Goal: Transaction & Acquisition: Register for event/course

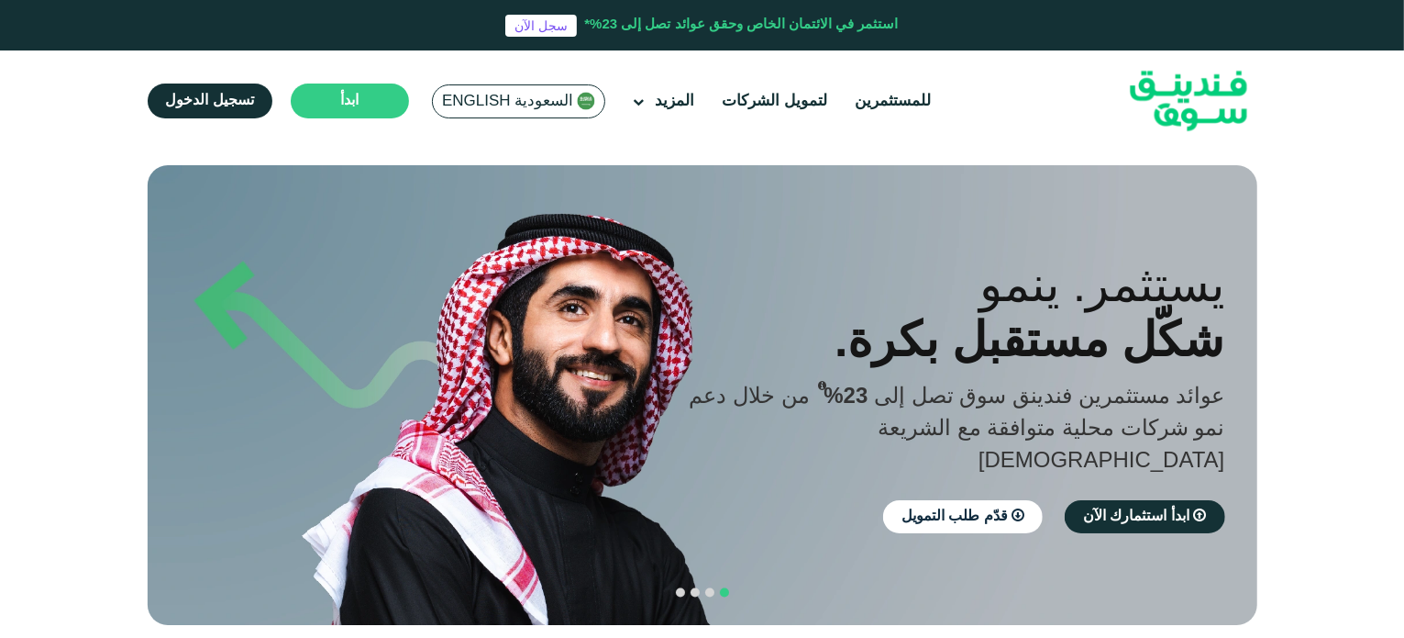
scroll to position [373, 0]
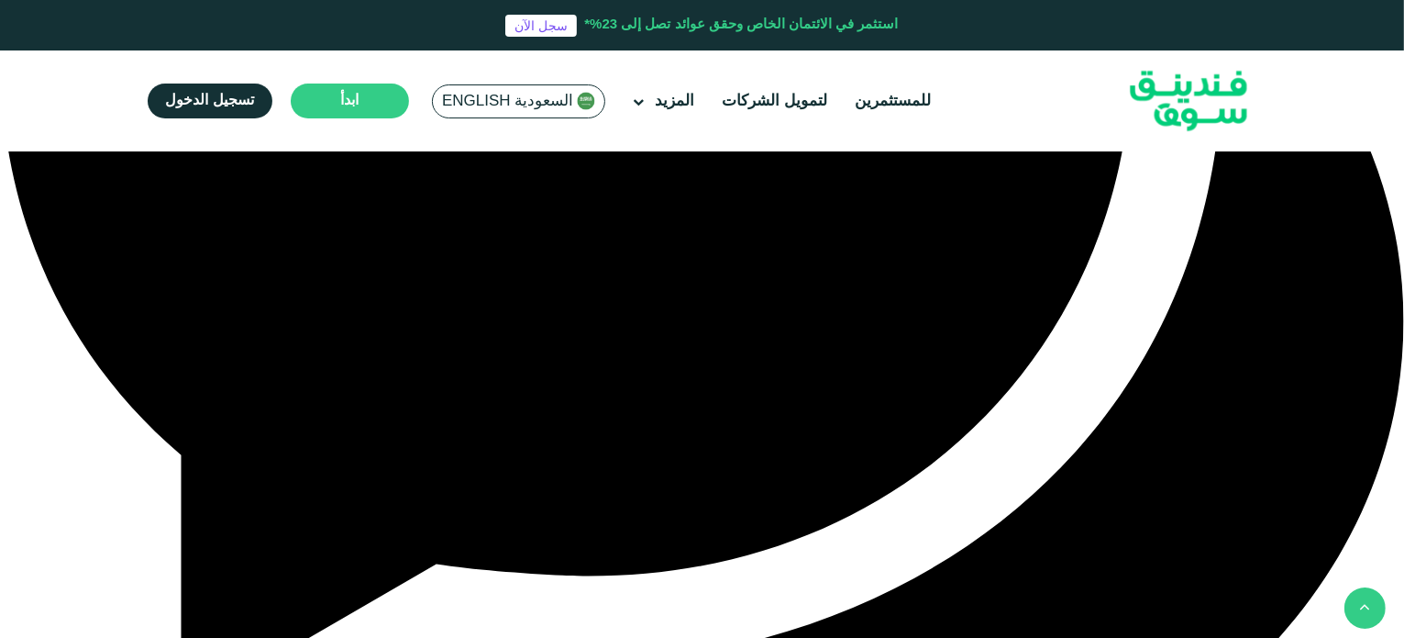
type tc-range-slider "4"
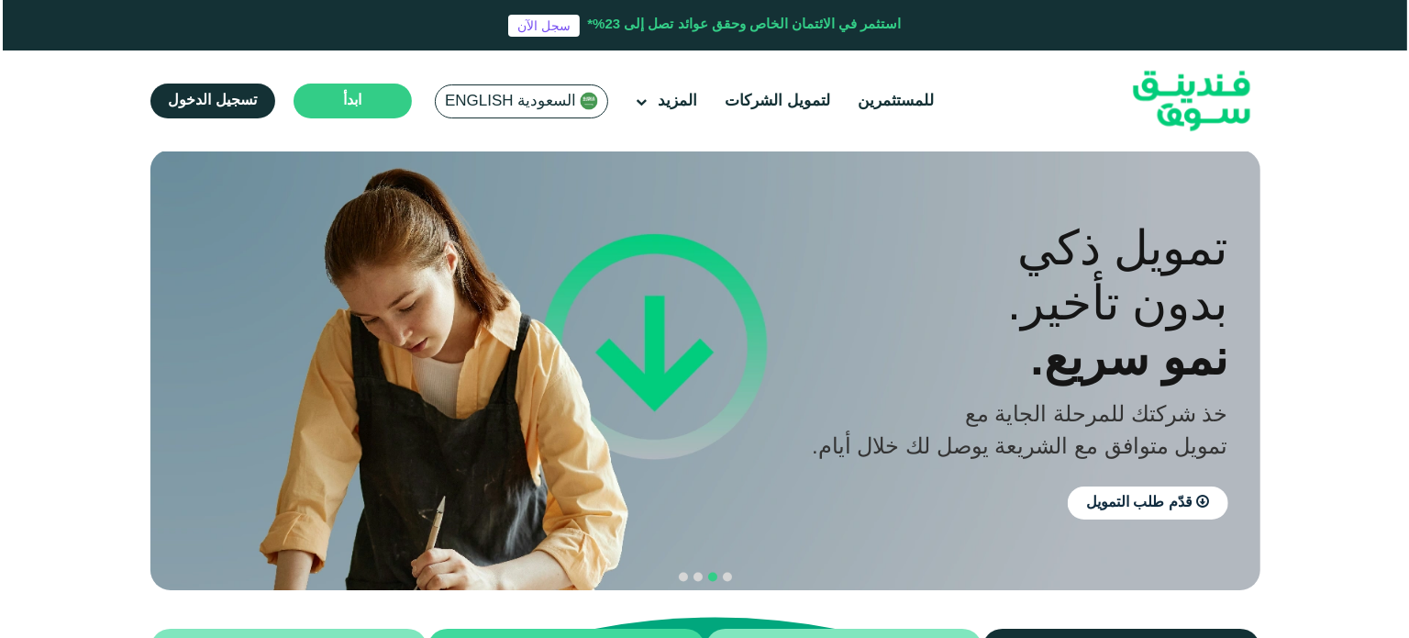
scroll to position [0, 0]
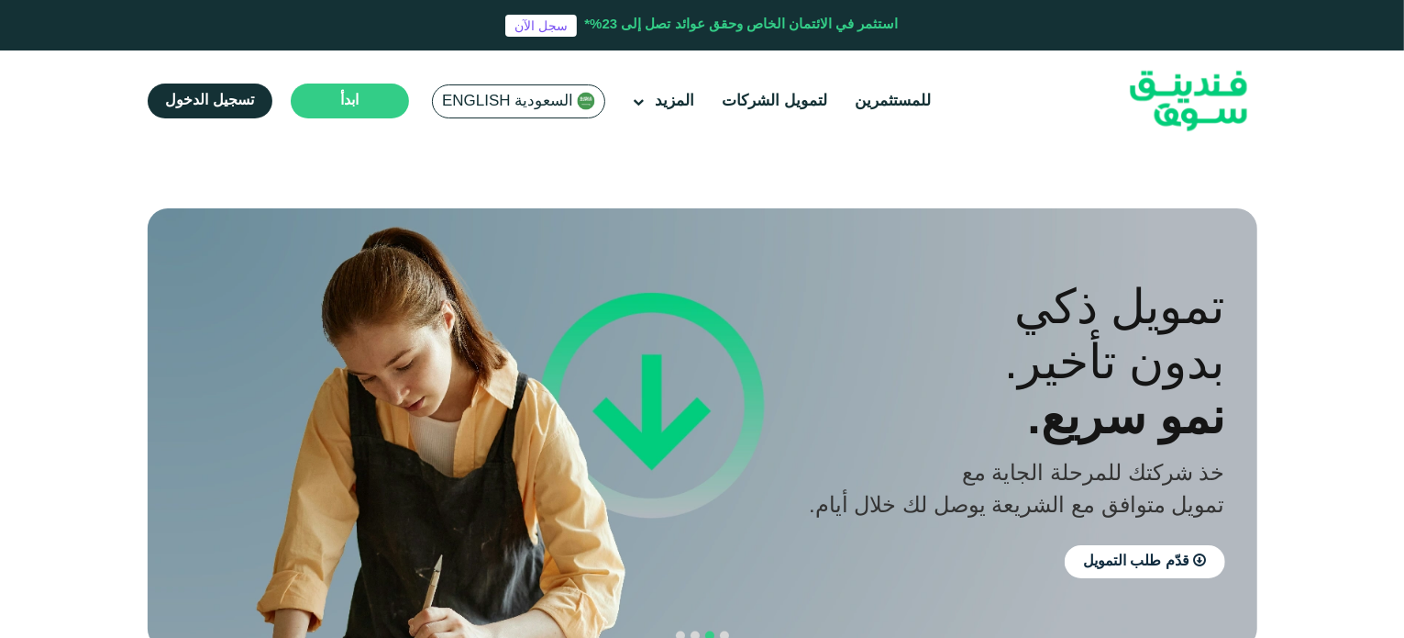
click at [473, 101] on span "السعودية English" at bounding box center [507, 101] width 131 height 21
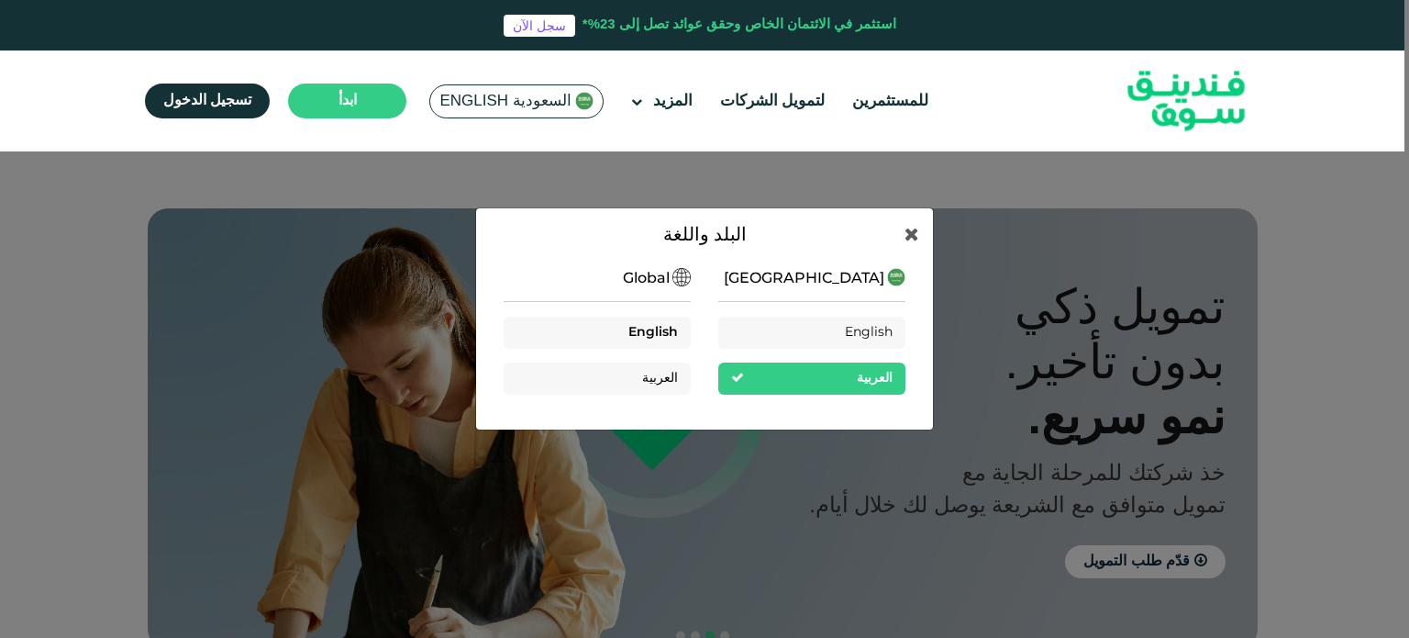
click at [661, 329] on span "English" at bounding box center [653, 332] width 50 height 13
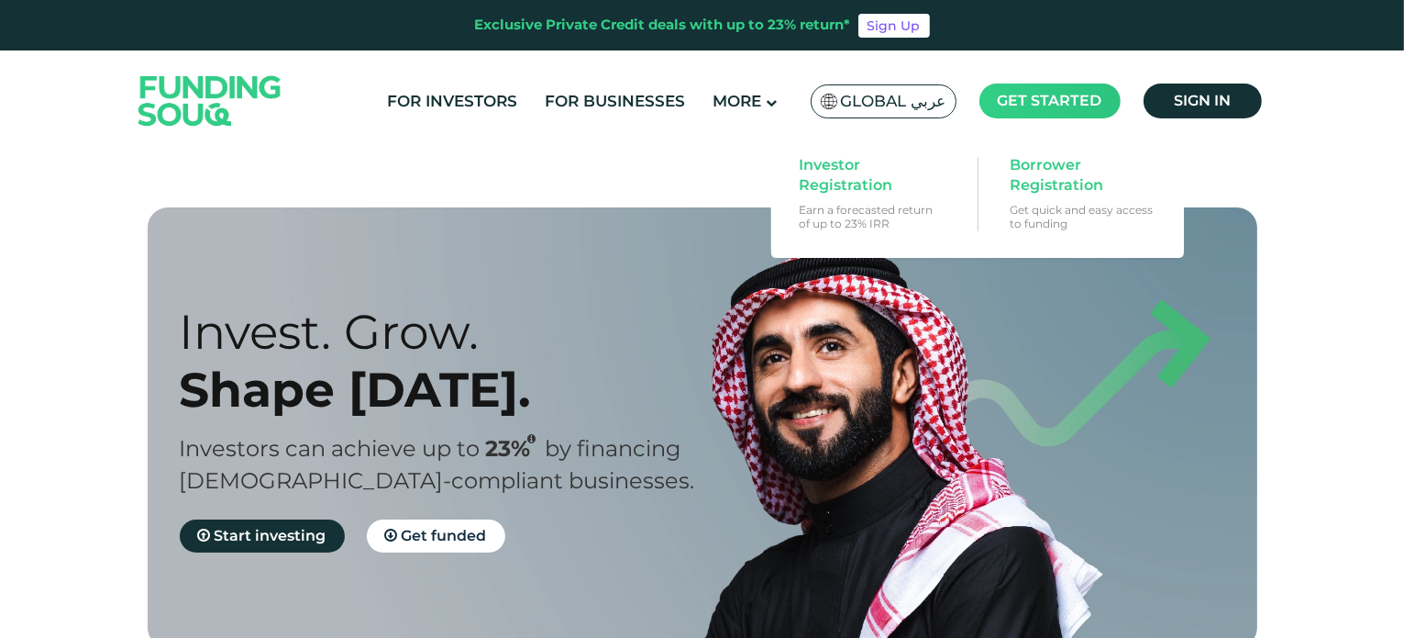
click at [1057, 104] on span "Get started" at bounding box center [1050, 100] width 105 height 17
click at [868, 168] on span "Investor Registration" at bounding box center [869, 175] width 141 height 40
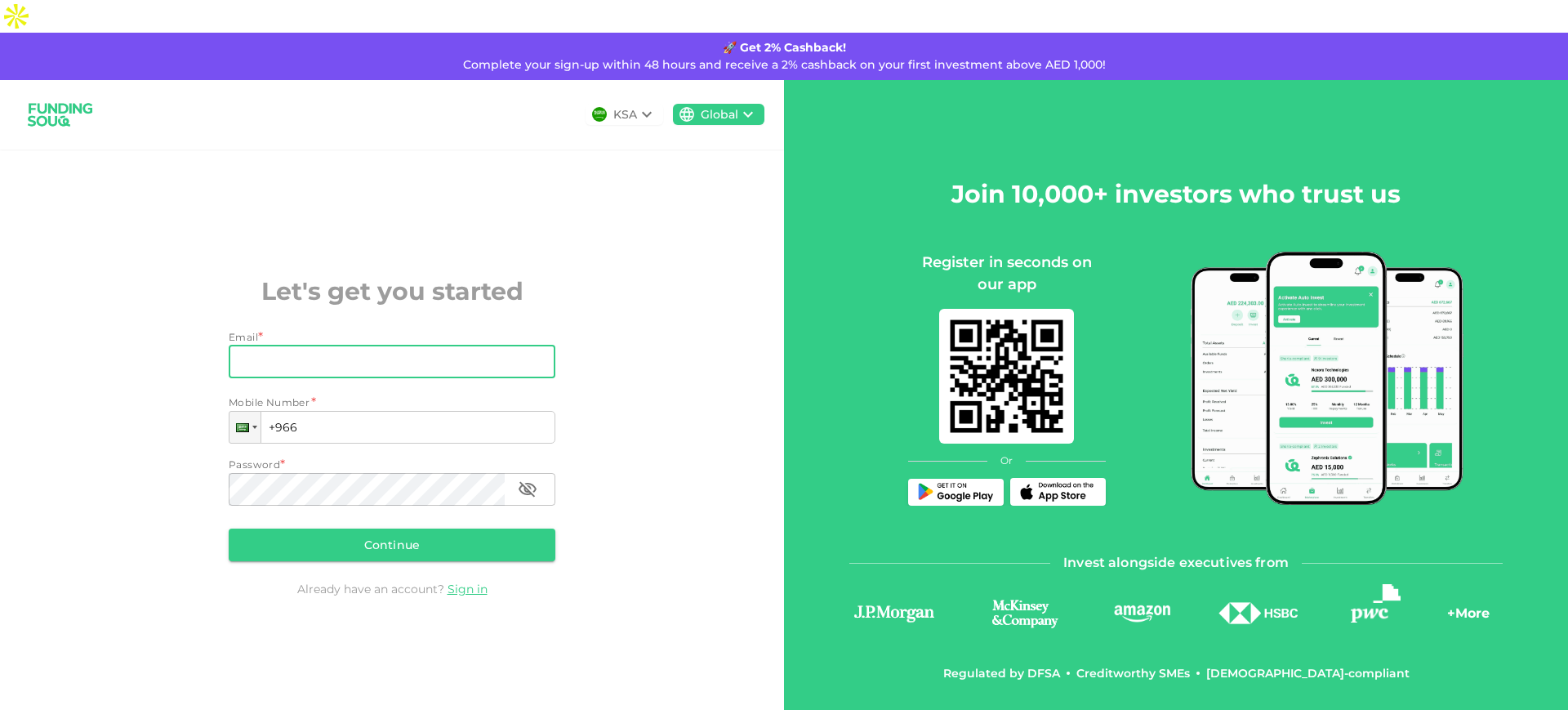
click at [384, 346] on input "Email" at bounding box center [383, 362] width 309 height 33
type input "[PERSON_NAME][EMAIL_ADDRESS][DOMAIN_NAME]"
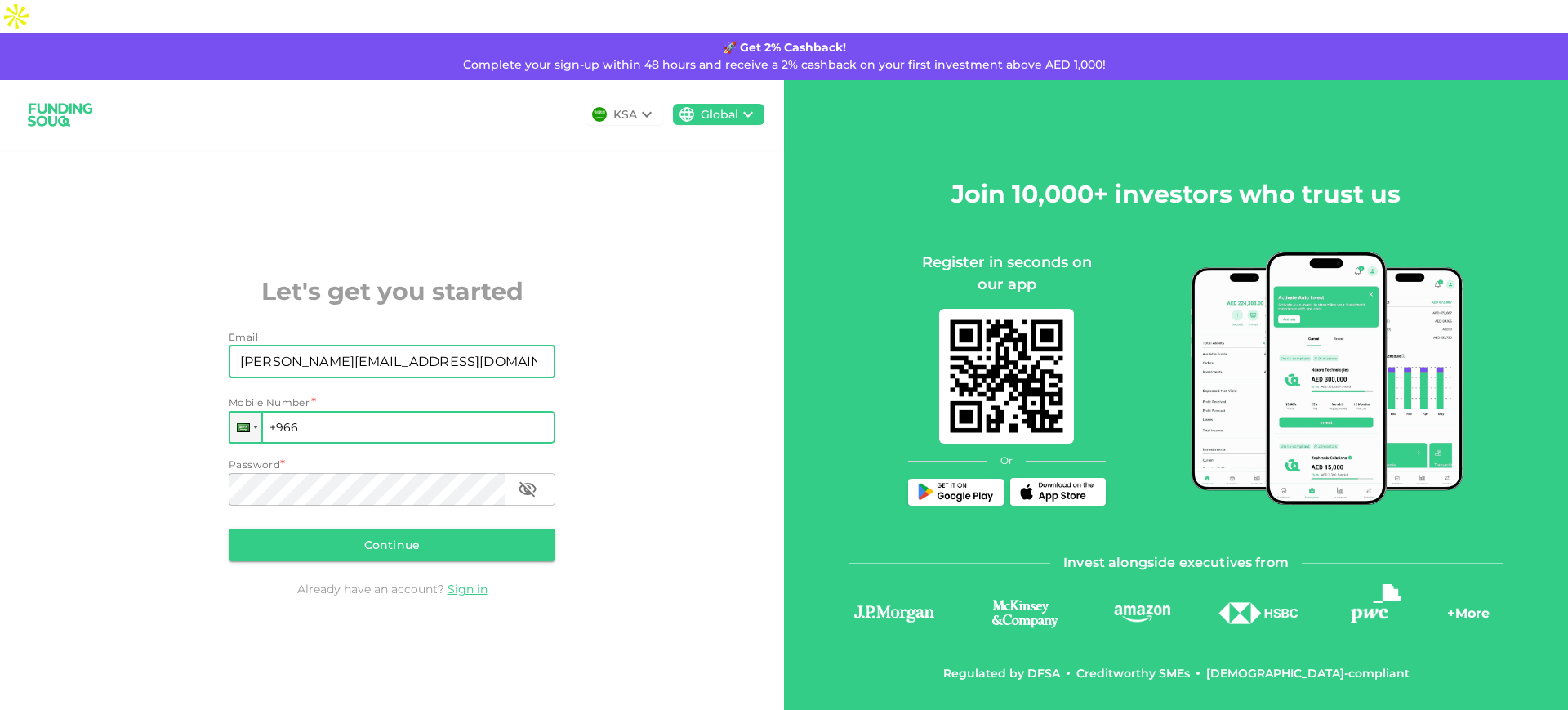
click at [394, 411] on input "+966" at bounding box center [392, 427] width 327 height 33
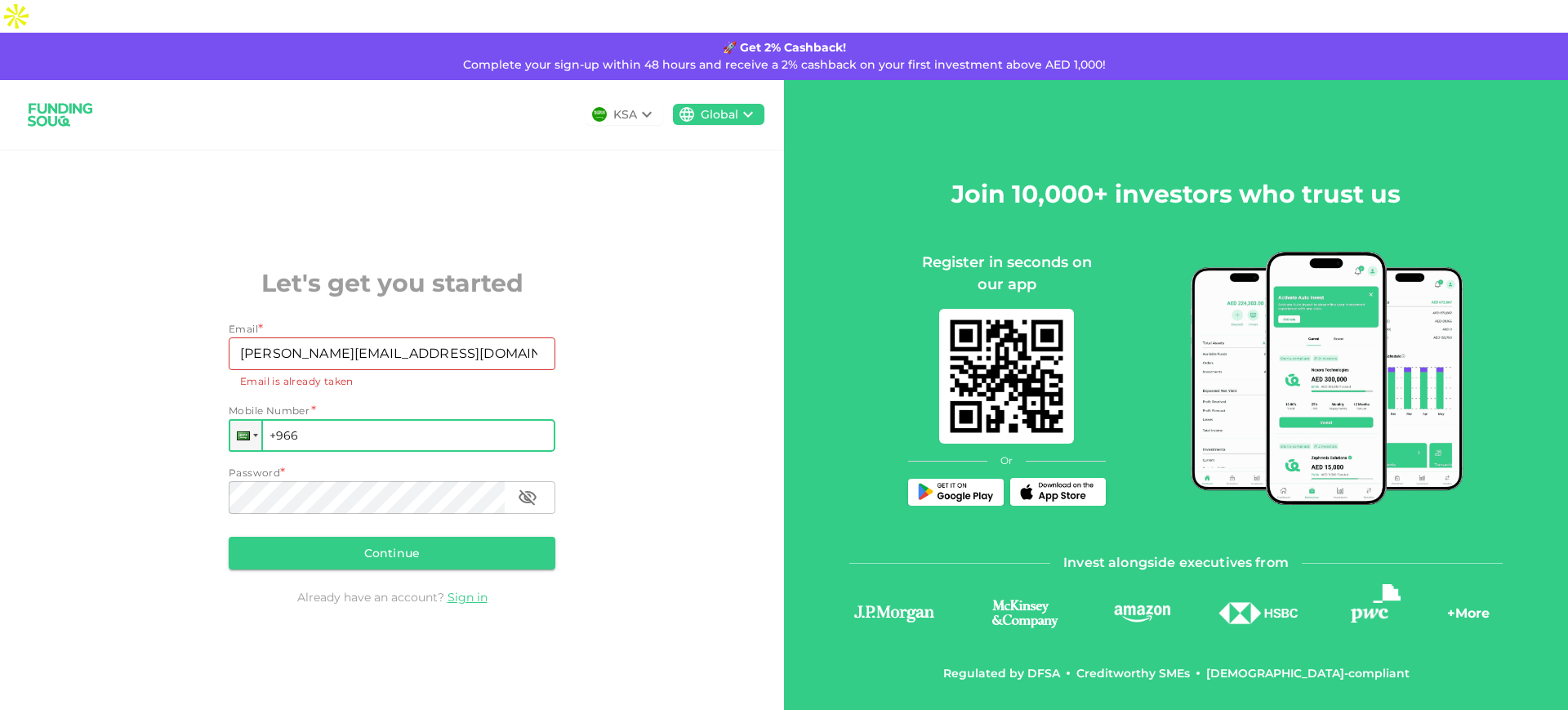
type input "[PHONE_NUMBER]"
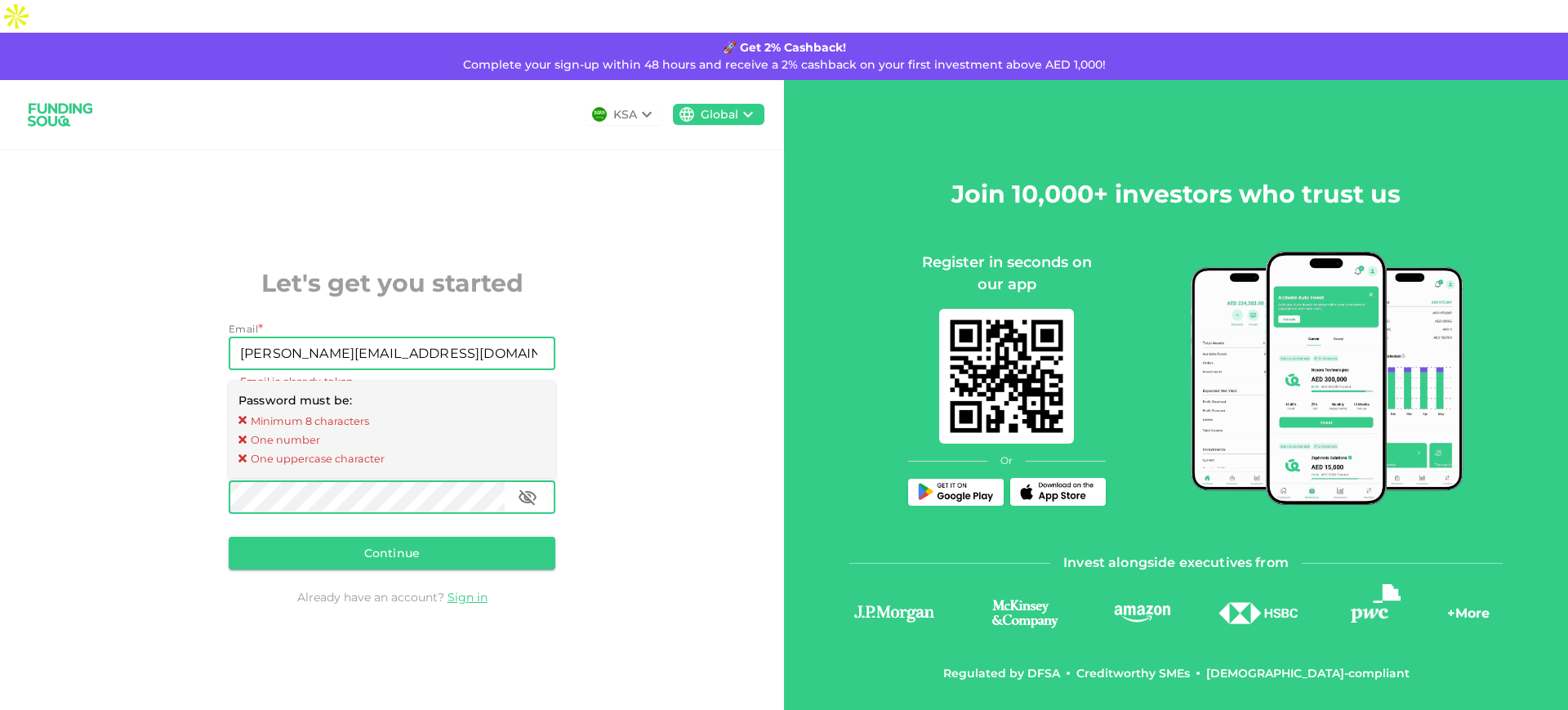
click at [272, 338] on input "[PERSON_NAME][EMAIL_ADDRESS][DOMAIN_NAME]" at bounding box center [383, 354] width 309 height 33
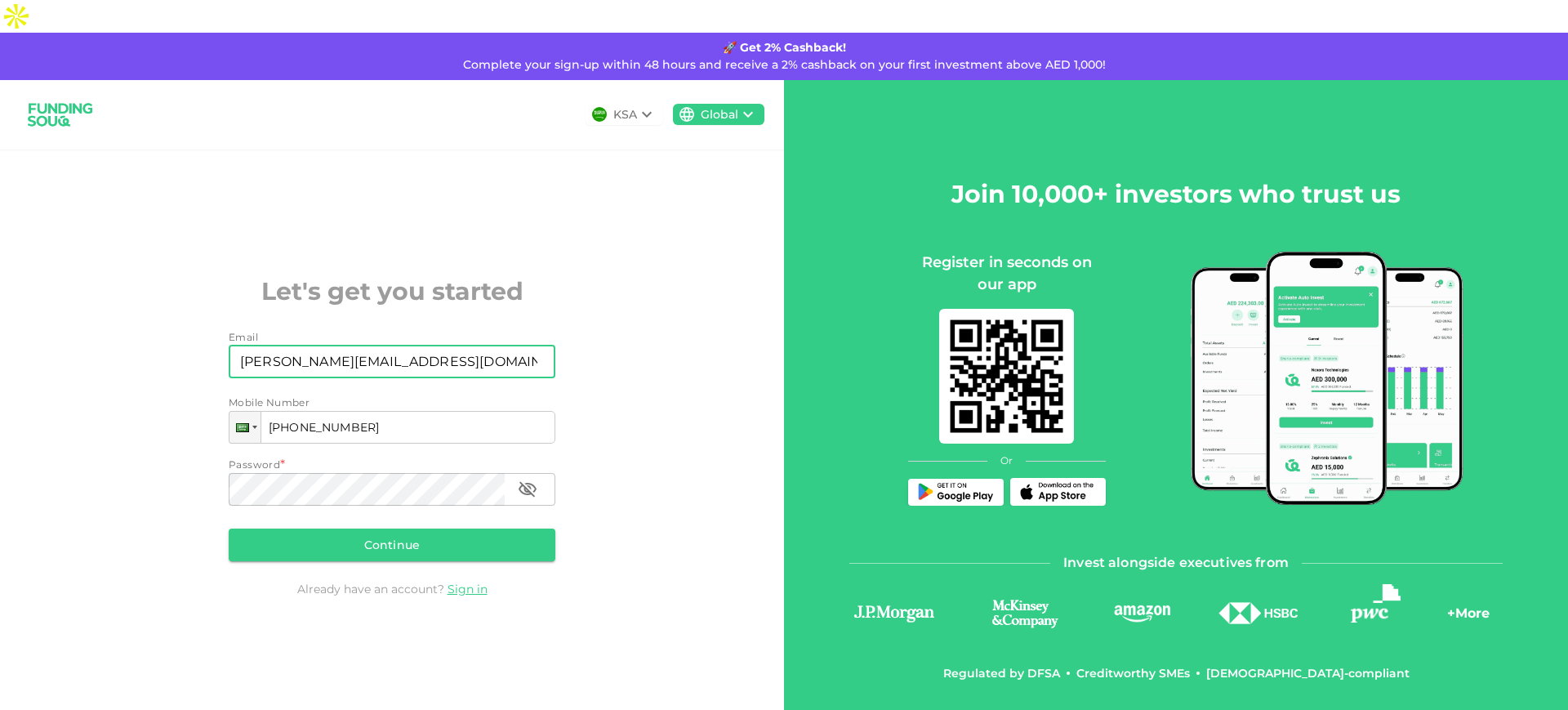
click at [272, 346] on input "[PERSON_NAME][EMAIL_ADDRESS][DOMAIN_NAME]" at bounding box center [383, 362] width 309 height 33
click at [342, 346] on input "[PERSON_NAME][EMAIL_ADDRESS][DOMAIN_NAME]" at bounding box center [383, 362] width 309 height 33
click at [291, 346] on input "[PERSON_NAME][EMAIL_ADDRESS][DOMAIN_NAME]" at bounding box center [383, 362] width 309 height 33
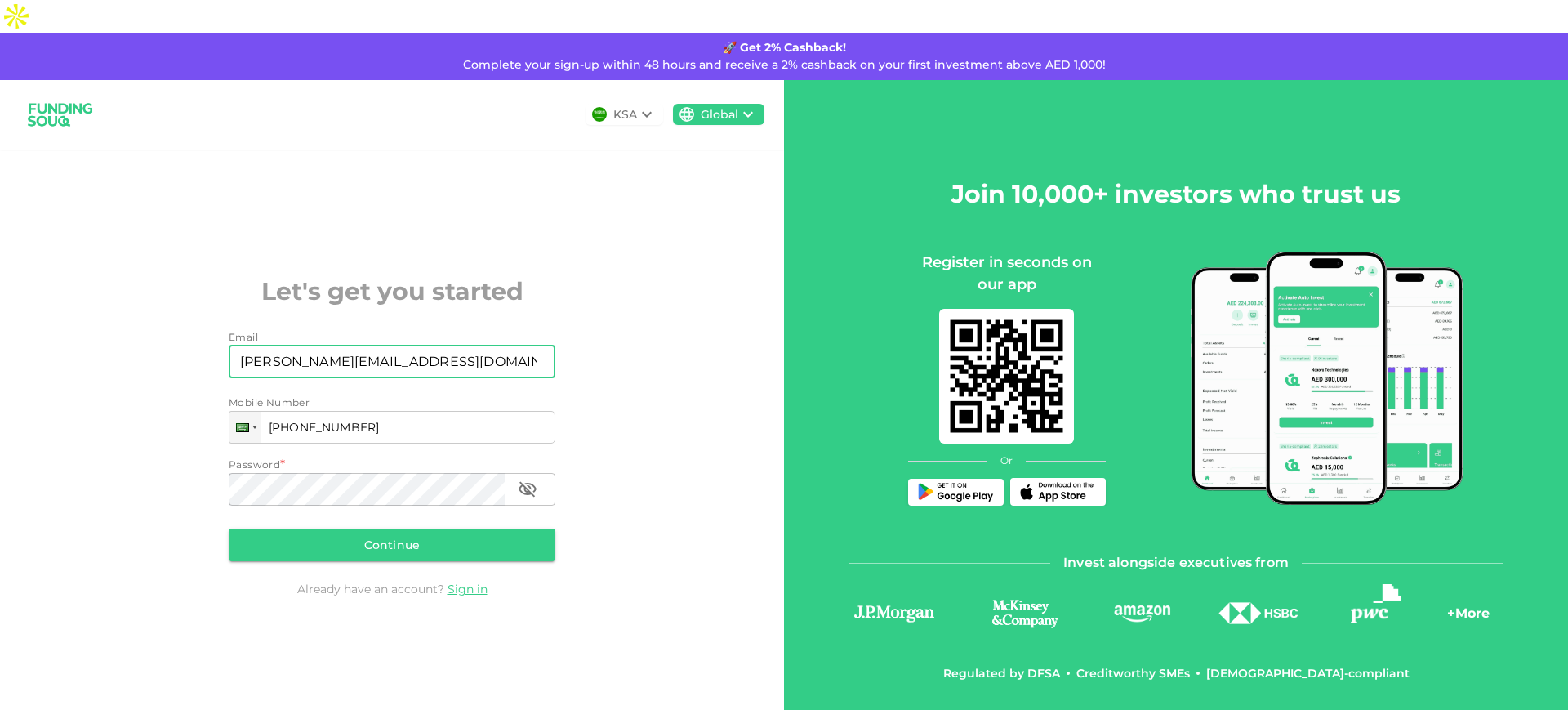
click at [291, 346] on input "[PERSON_NAME][EMAIL_ADDRESS][DOMAIN_NAME]" at bounding box center [383, 362] width 309 height 33
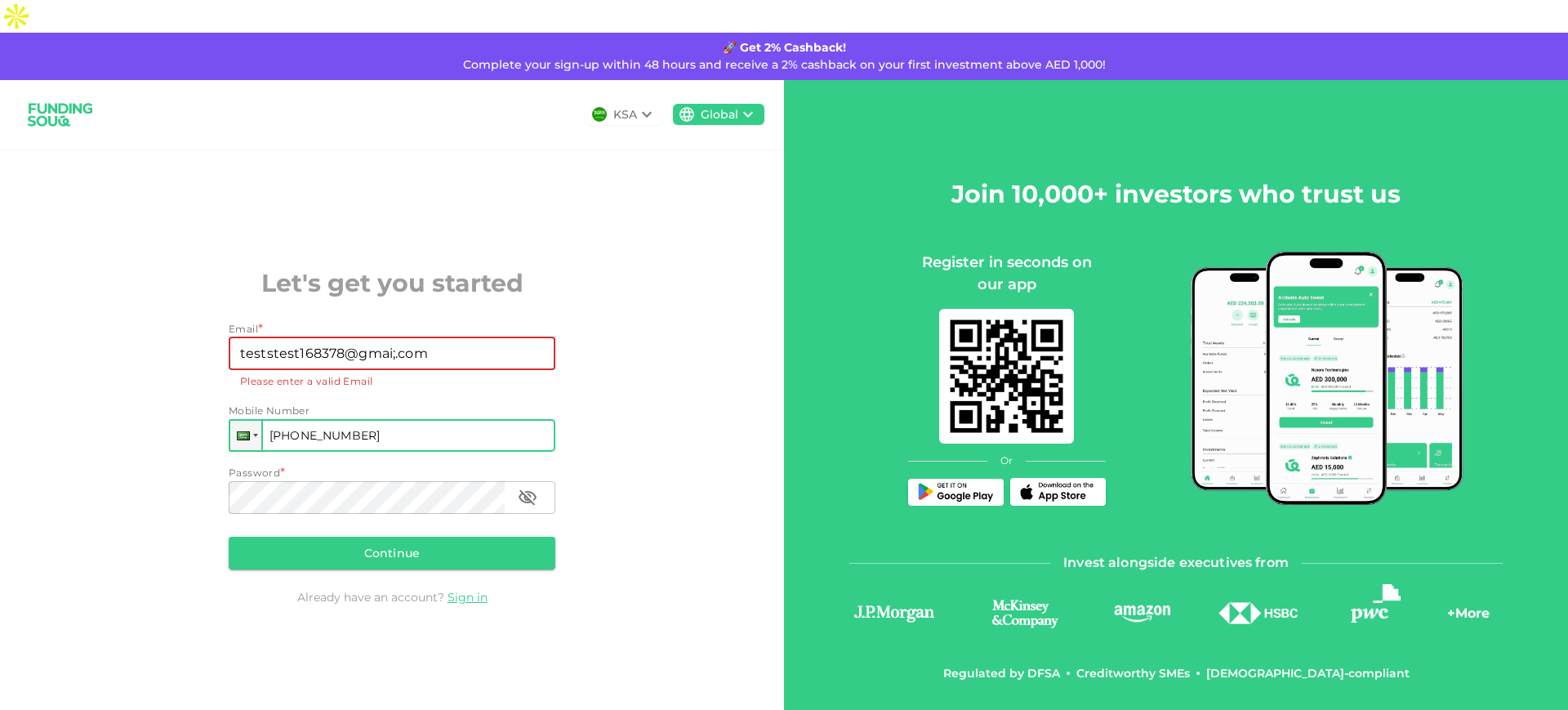
type input "teststest168378@gmai;.com"
click at [322, 420] on input "[PHONE_NUMBER]" at bounding box center [392, 436] width 327 height 33
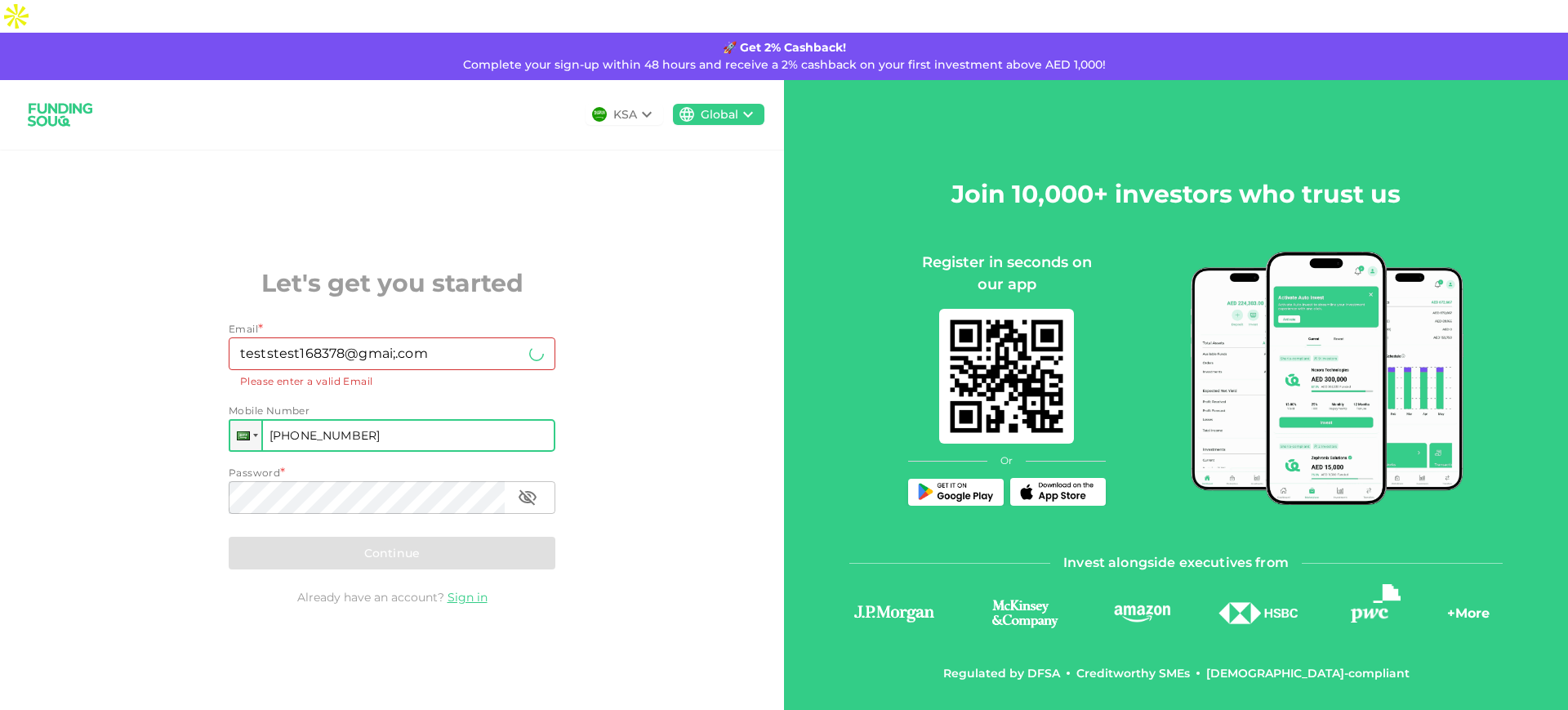
click at [322, 420] on input "[PHONE_NUMBER]" at bounding box center [392, 436] width 327 height 33
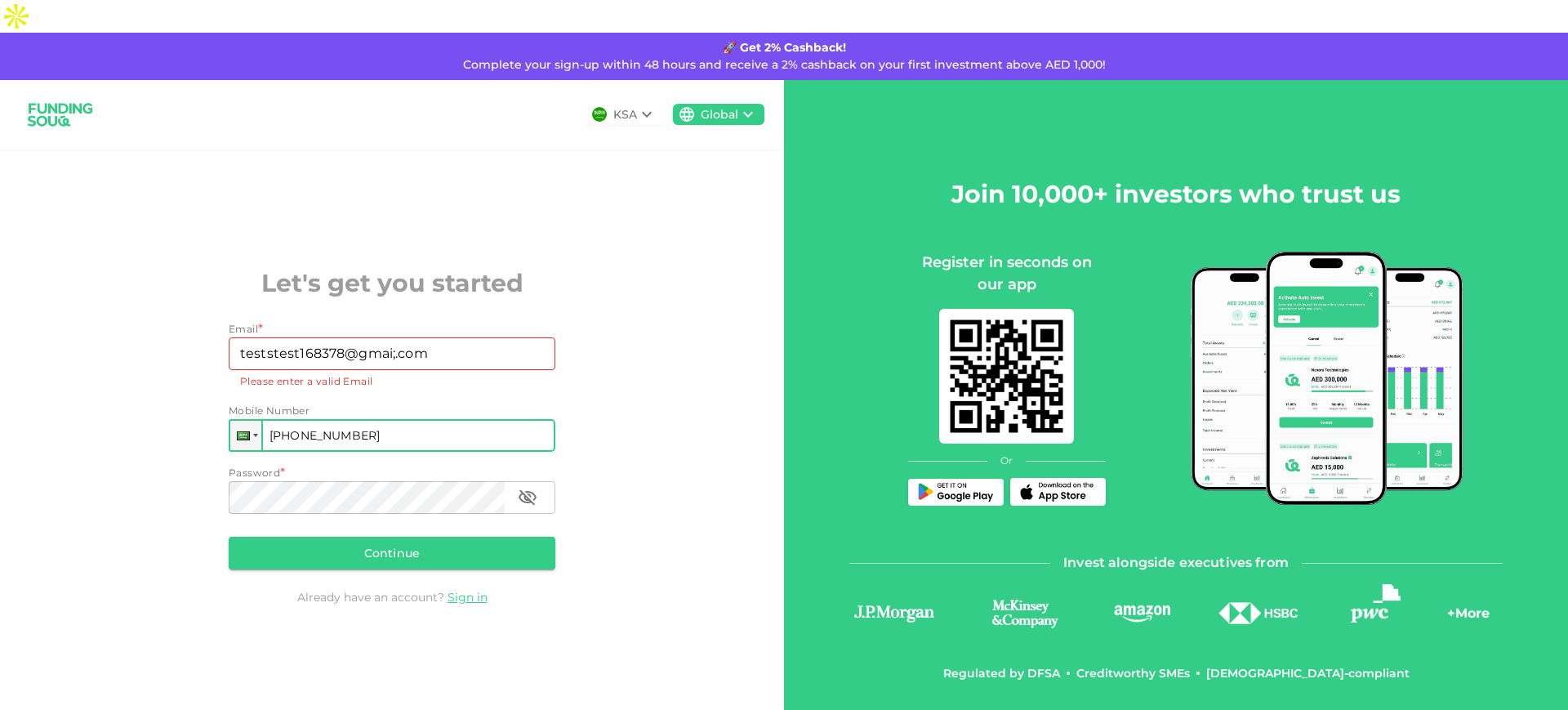
click at [345, 420] on input "[PHONE_NUMBER]" at bounding box center [392, 436] width 327 height 33
type input "[PHONE_NUMBER]"
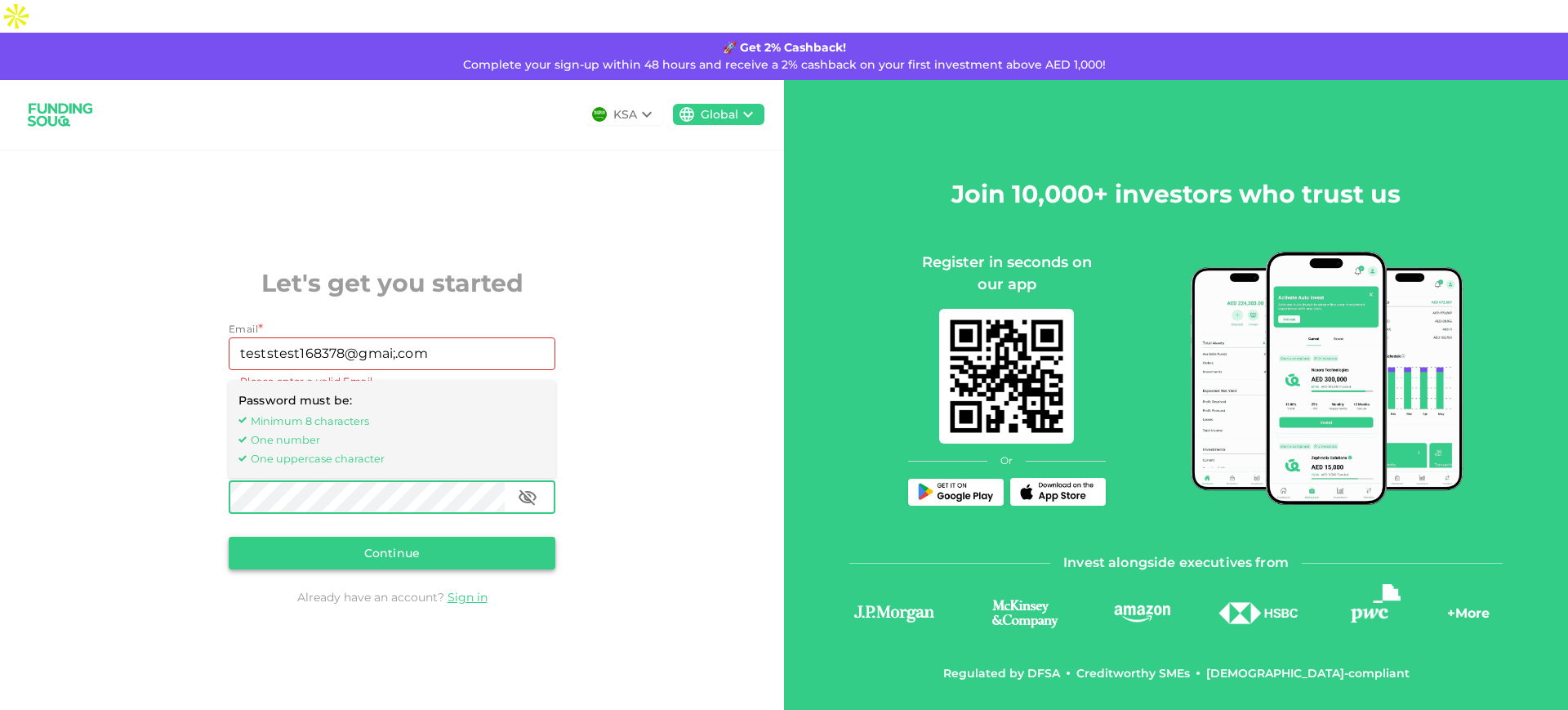
click at [472, 537] on button "Continue" at bounding box center [392, 553] width 327 height 33
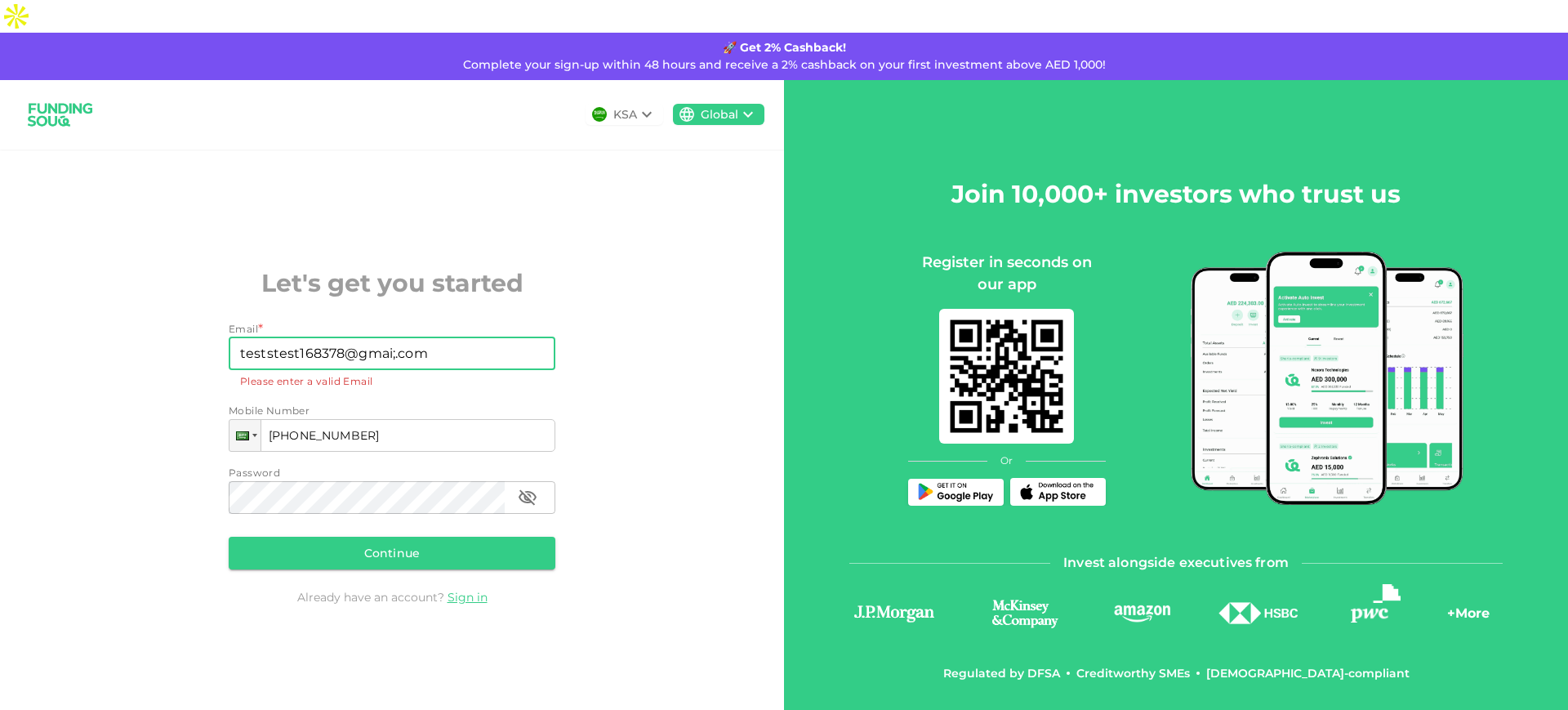
click at [400, 338] on input "teststest168378@gmai;.com" at bounding box center [383, 354] width 309 height 33
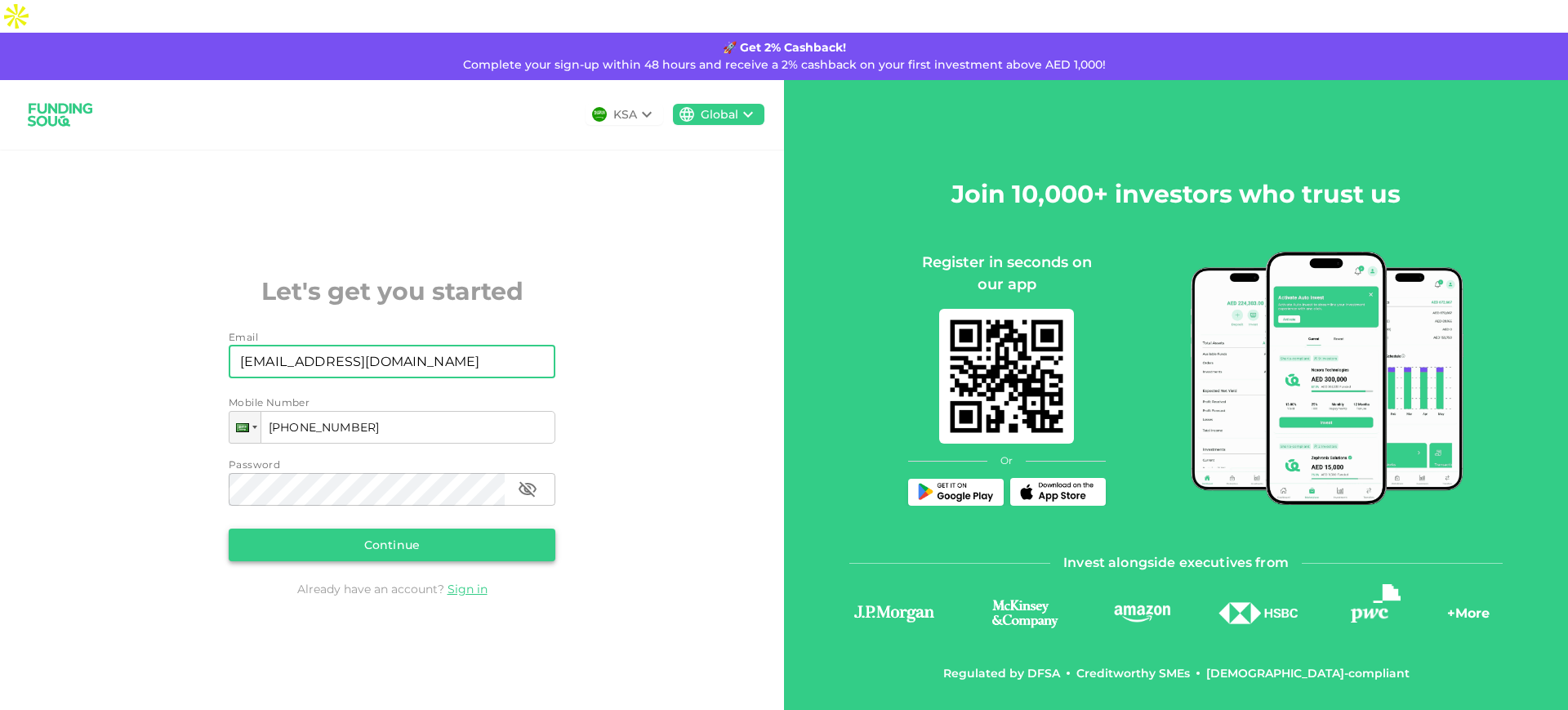
type input "[EMAIL_ADDRESS][DOMAIN_NAME]"
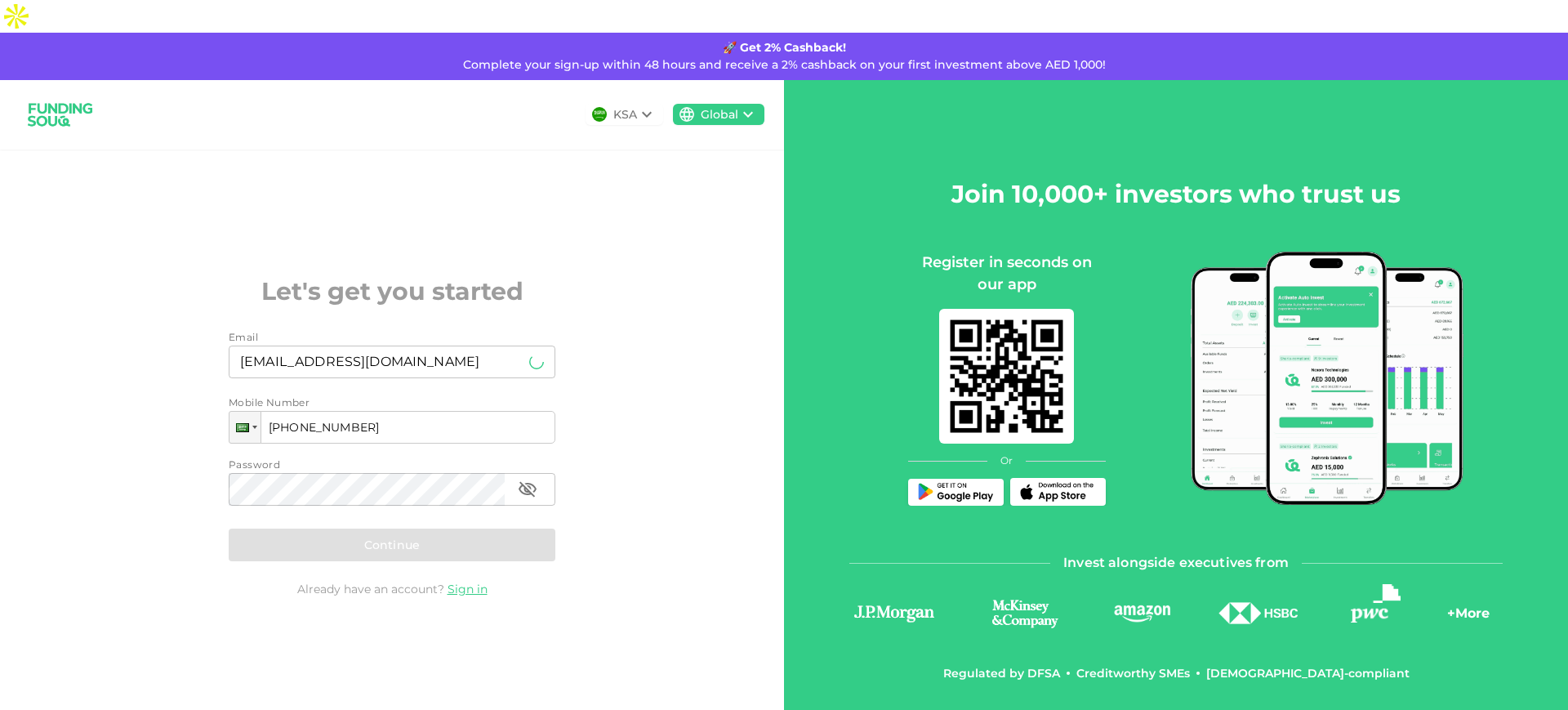
click at [354, 529] on div "Continue" at bounding box center [392, 545] width 327 height 33
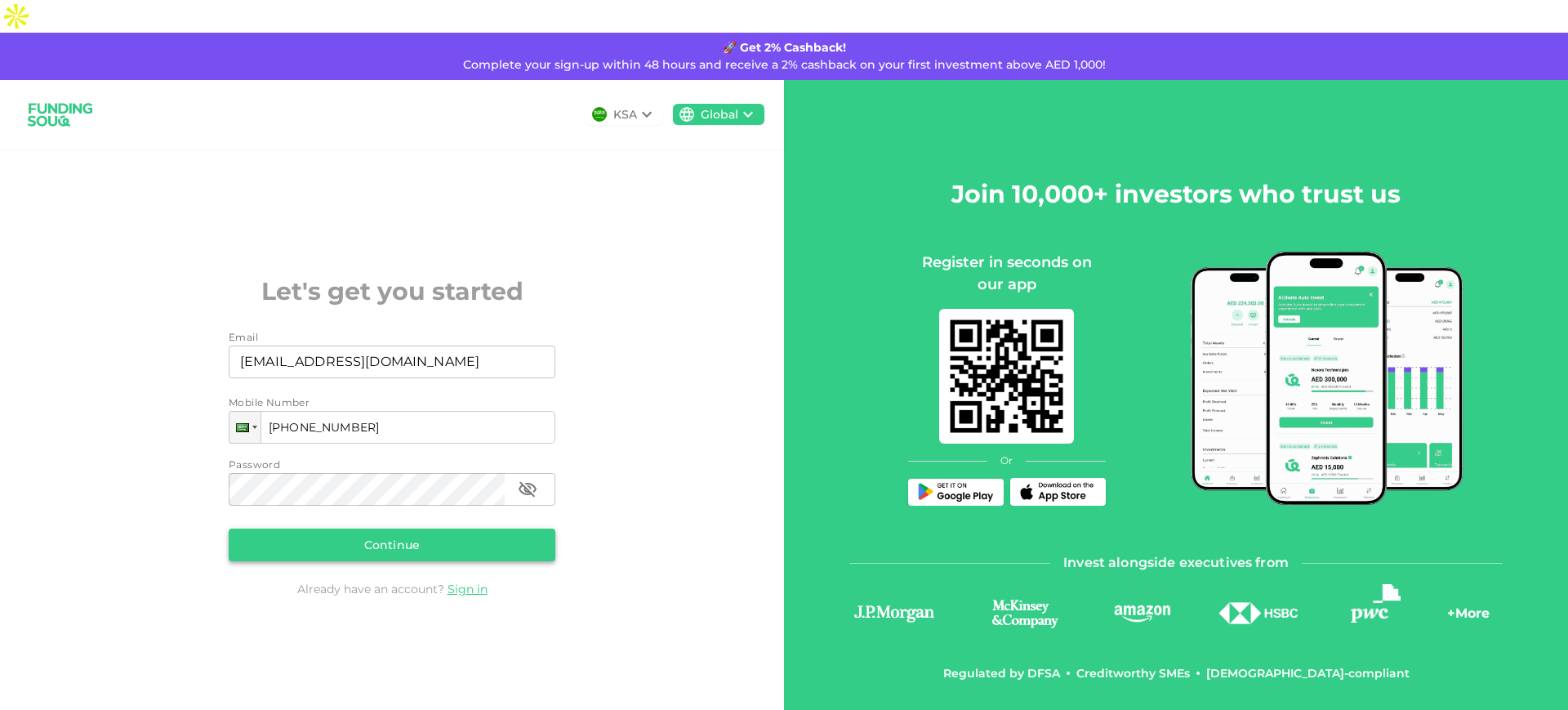
click at [354, 529] on button "Continue" at bounding box center [392, 545] width 327 height 33
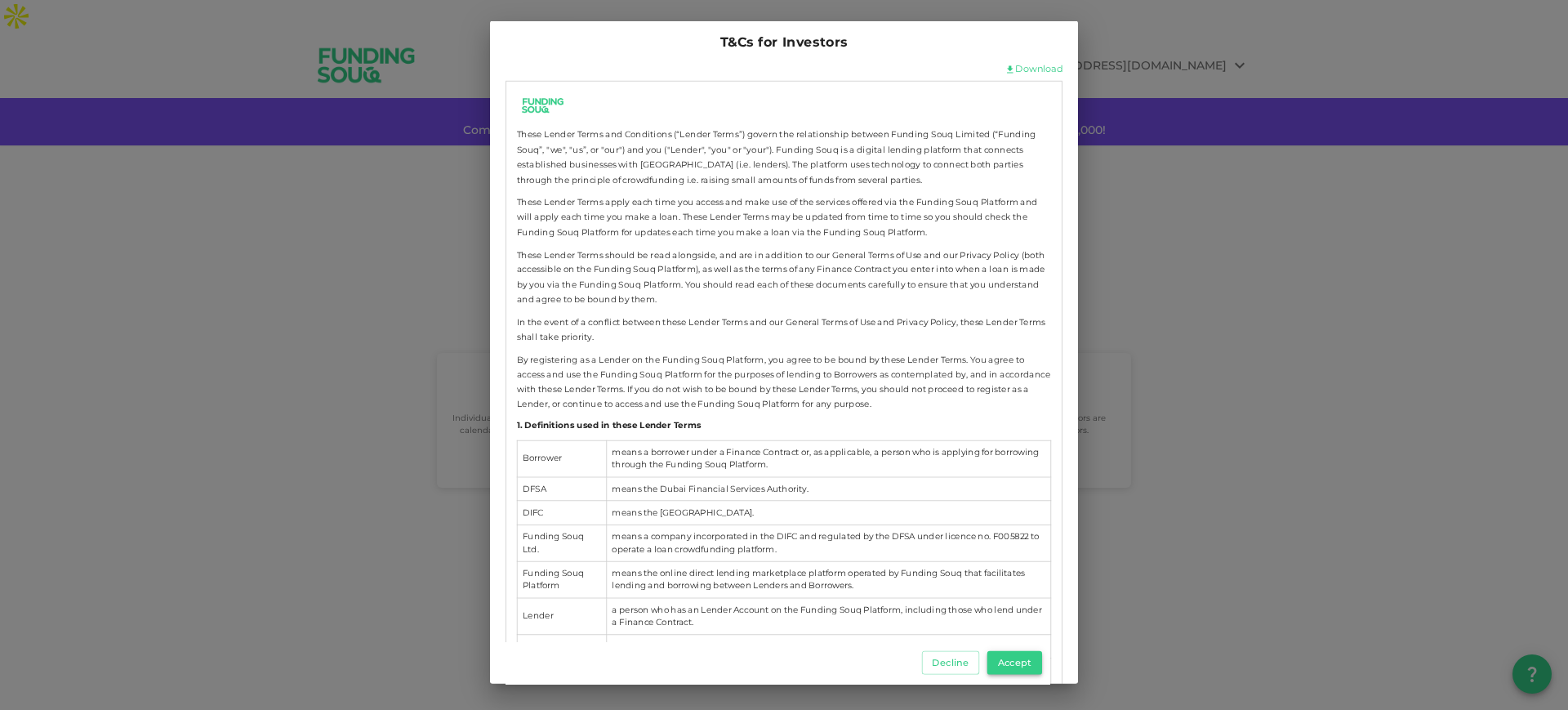
click at [1015, 660] on button "Accept" at bounding box center [1014, 662] width 54 height 24
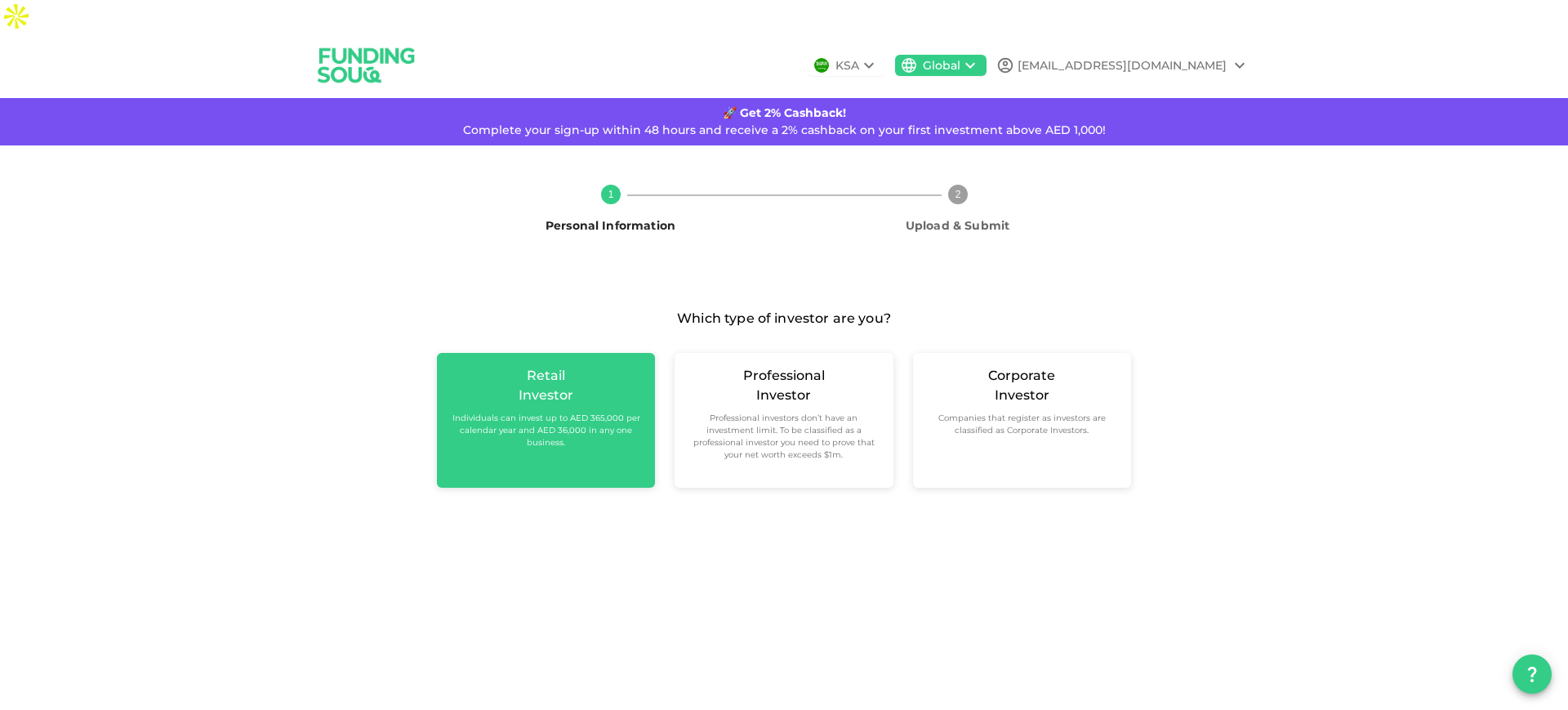
click at [568, 420] on div "Retail Investor Individuals can invest up to AED 365,000 per calendar year and …" at bounding box center [546, 420] width 218 height 135
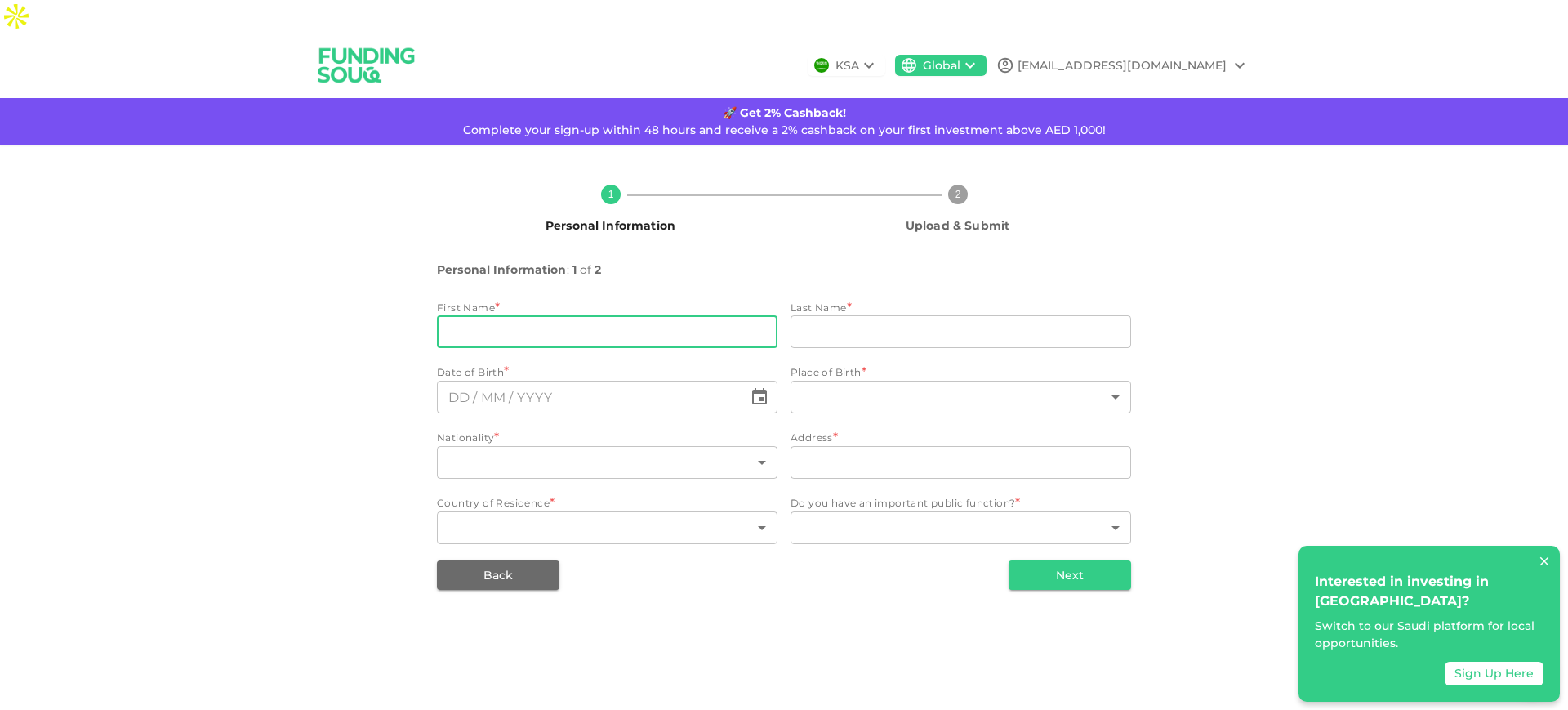
click at [597, 315] on input "firstName" at bounding box center [607, 331] width 341 height 33
click at [658, 315] on input "firstName" at bounding box center [607, 331] width 341 height 33
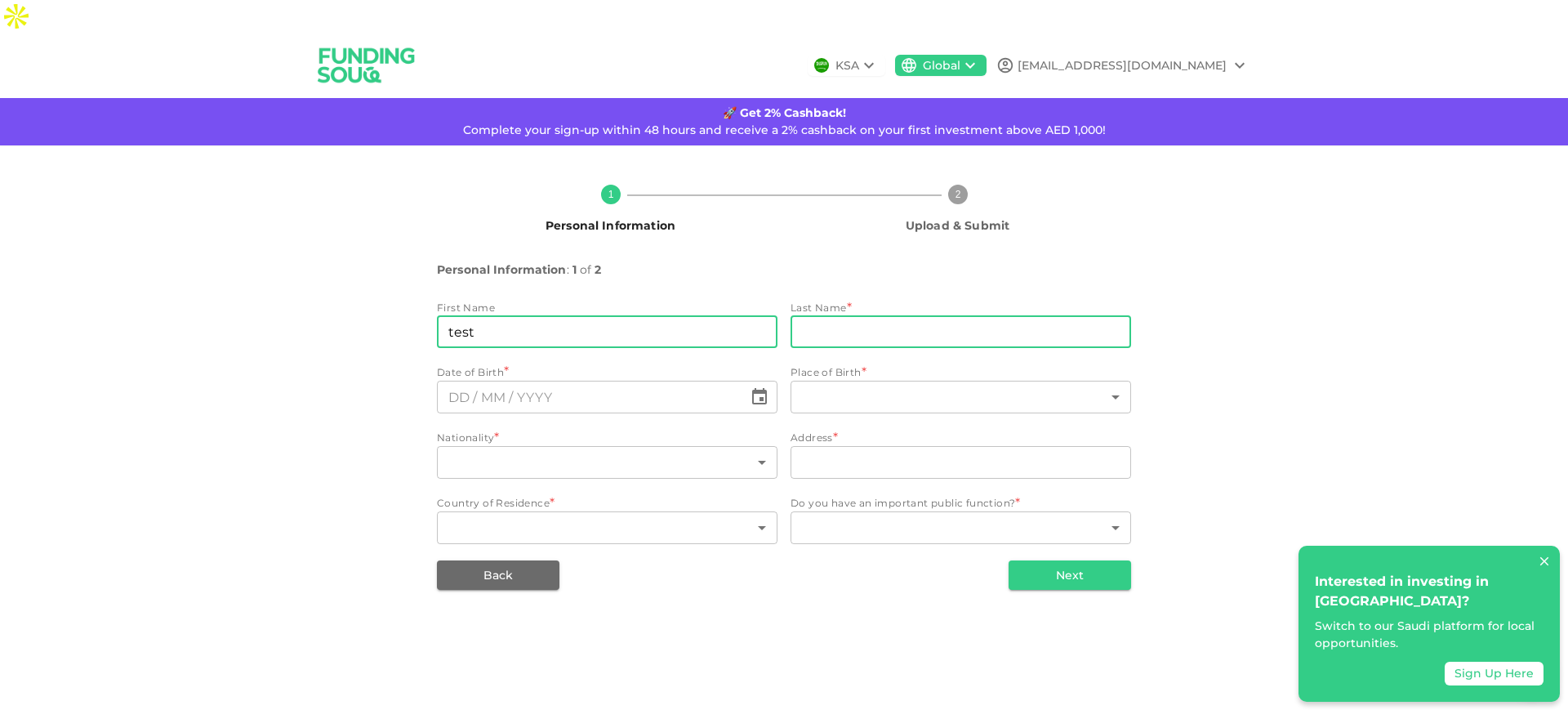
type input "test"
click at [865, 315] on input "lastName" at bounding box center [961, 331] width 341 height 33
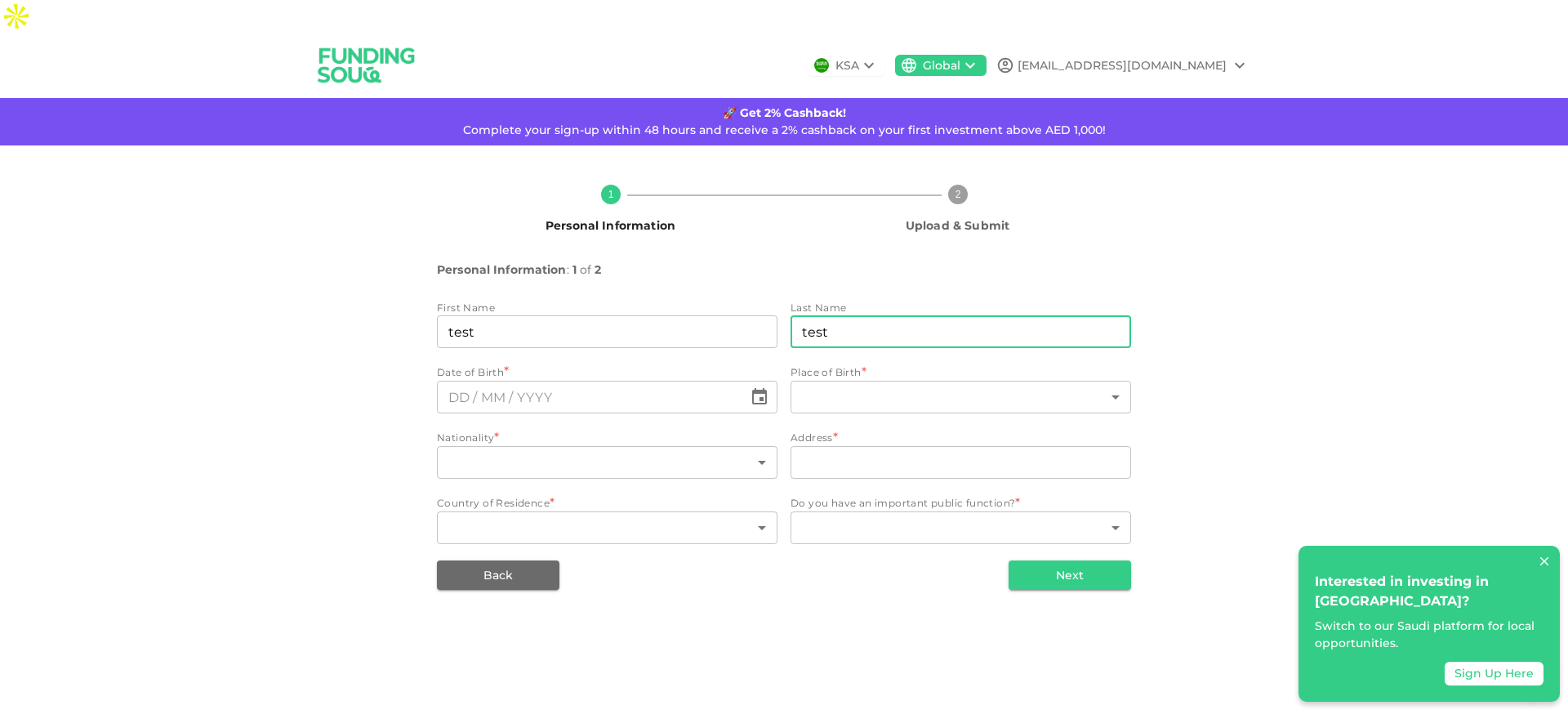
type input "test"
click at [587, 383] on div "Date of Birth * ​" at bounding box center [607, 390] width 341 height 53
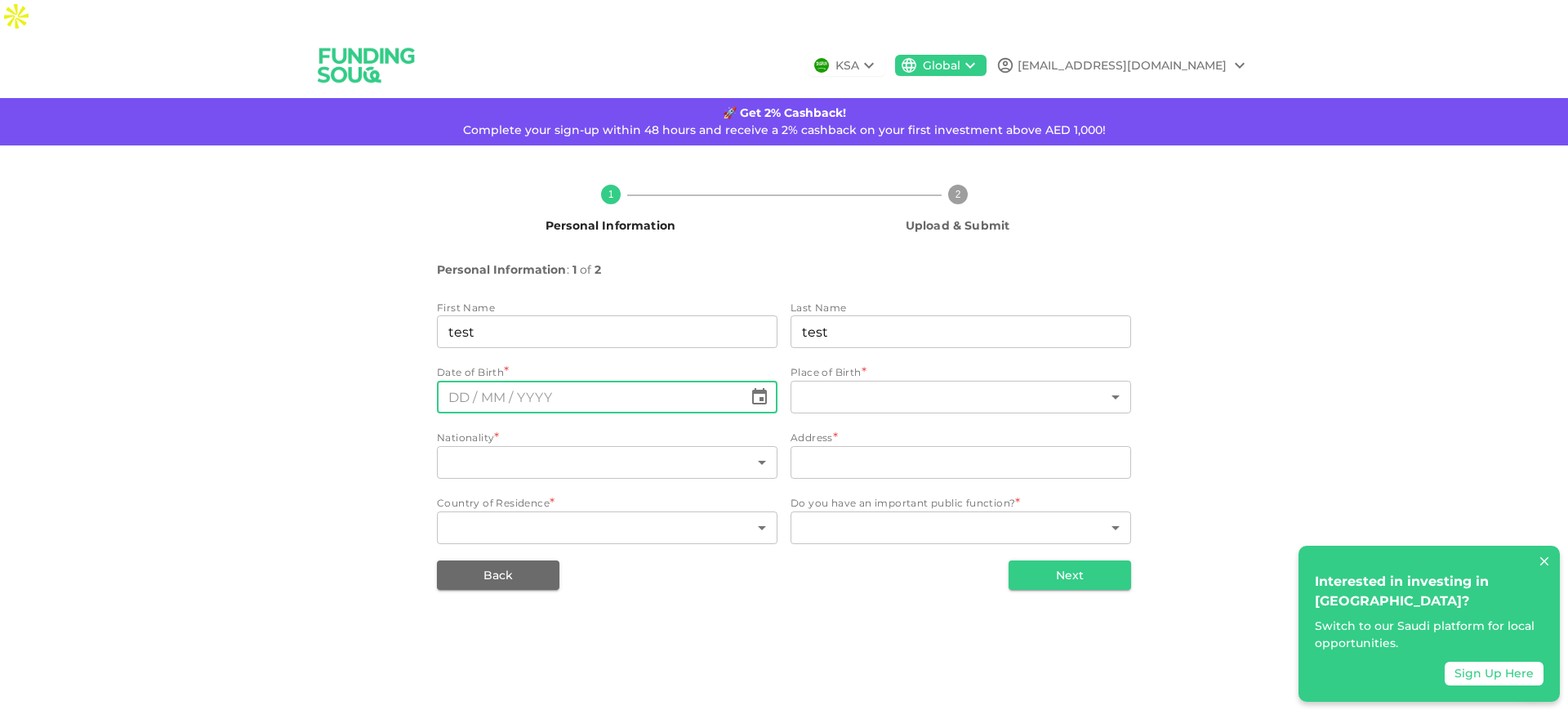
type textarea "DD"
click at [552, 380] on input "⁦⁨DD⁩ / ⁨MM⁩ / ⁨YYYY⁩⁩" at bounding box center [590, 396] width 306 height 33
type input "⁦⁨[DATE]⁩⁩"
click at [888, 374] on body "KSA Global [EMAIL_ADDRESS][DOMAIN_NAME] 🚀 Get 2% Cashback! Complete your sign-u…" at bounding box center [784, 355] width 1568 height 710
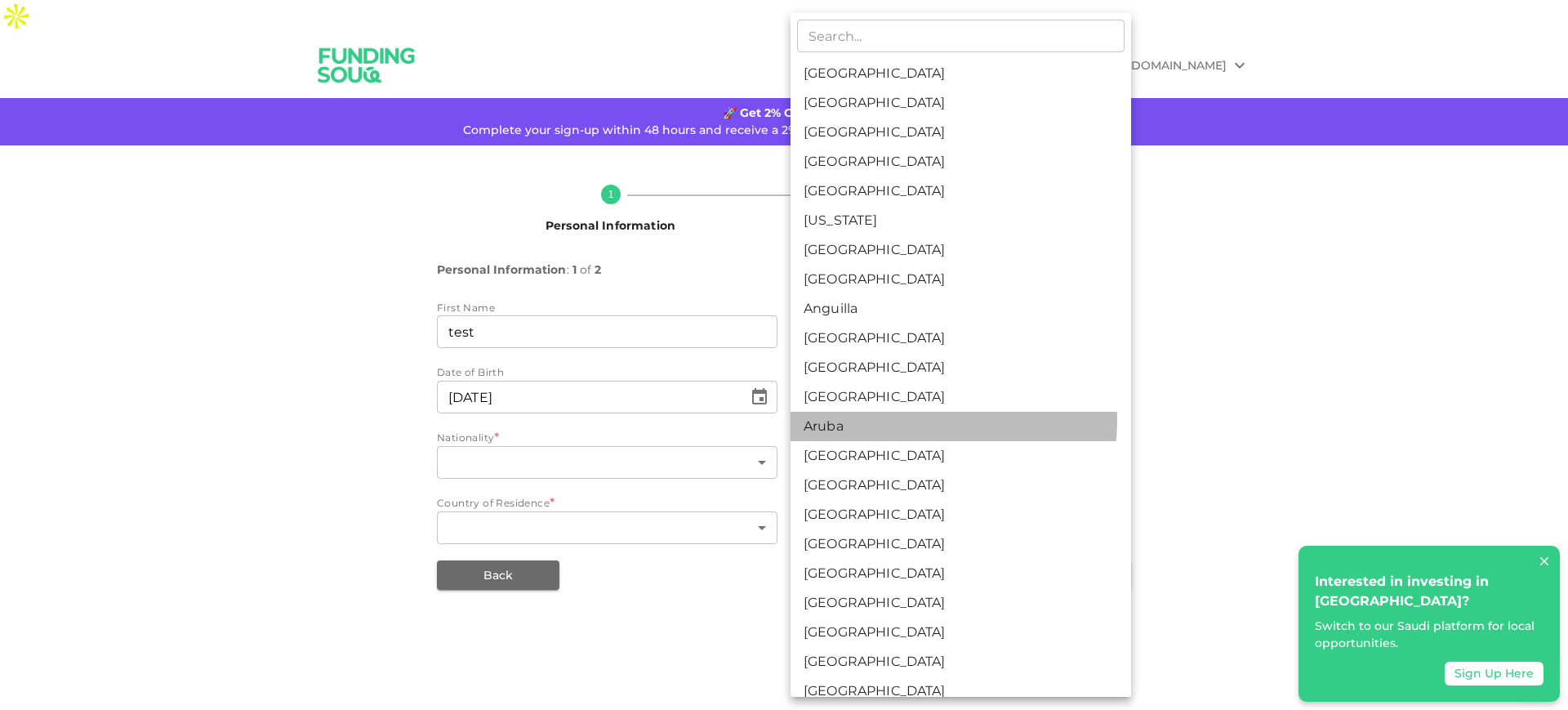
click at [881, 420] on li "Aruba" at bounding box center [961, 426] width 341 height 29
type input "13"
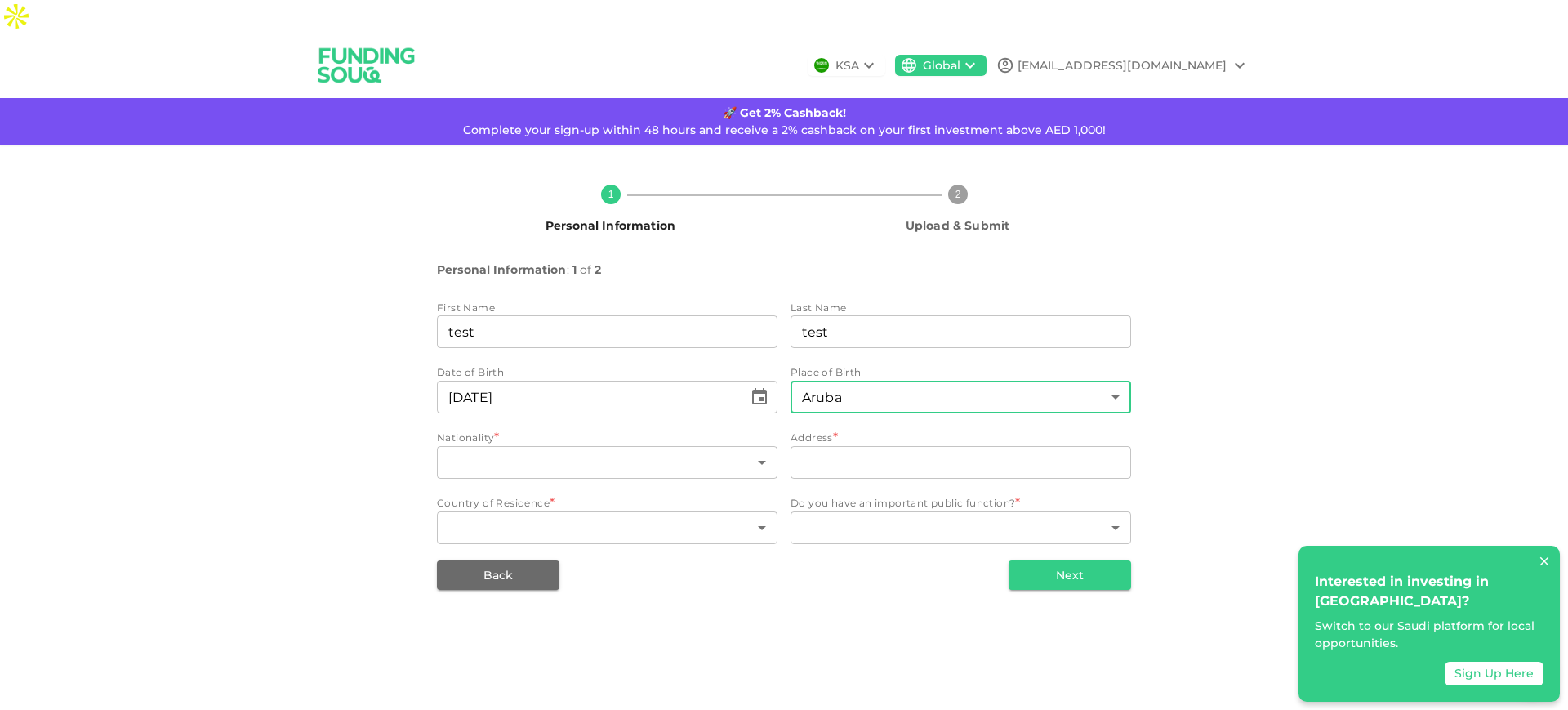
click at [599, 432] on div "​ [GEOGRAPHIC_DATA] [GEOGRAPHIC_DATA] [GEOGRAPHIC_DATA] [GEOGRAPHIC_DATA] [GEOG…" at bounding box center [784, 355] width 1568 height 710
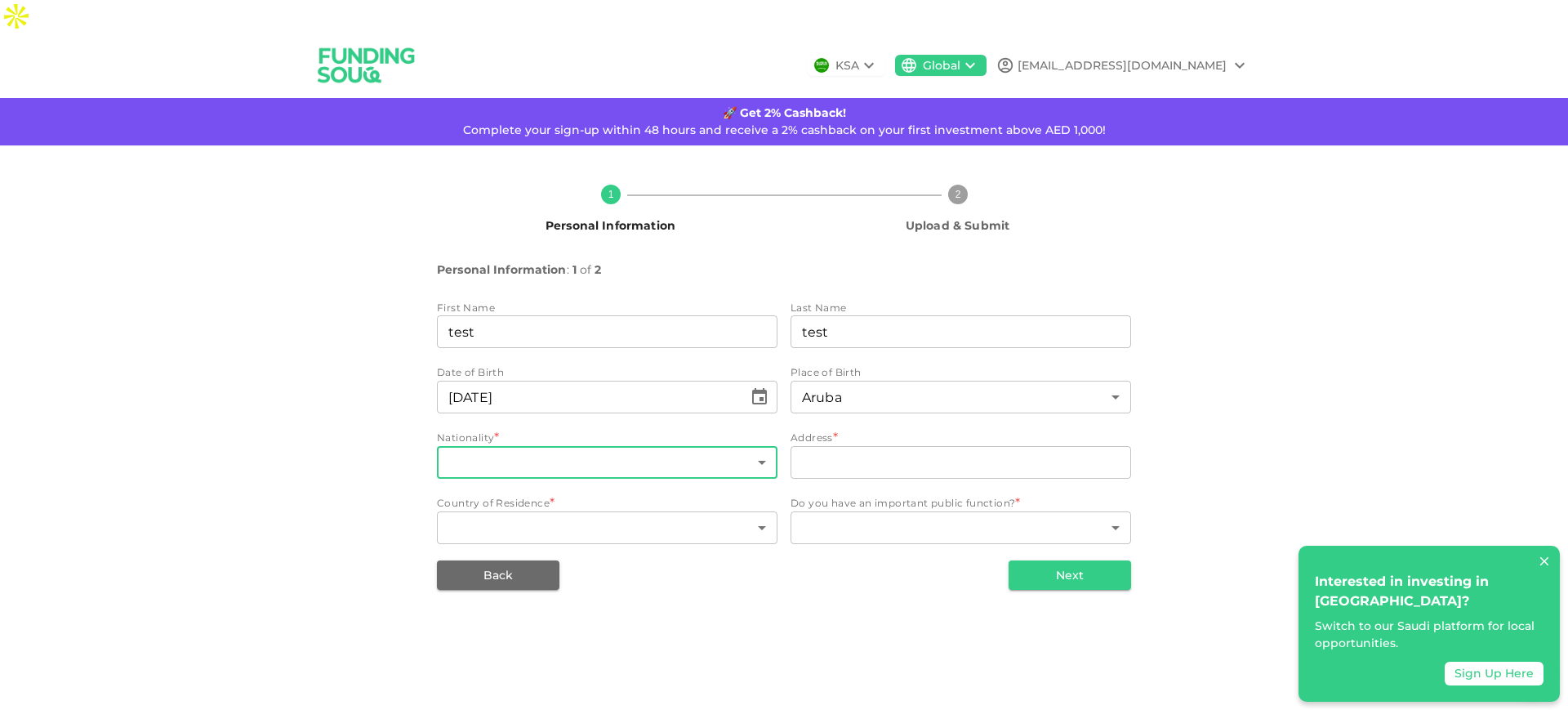
click at [603, 437] on body "KSA Global [EMAIL_ADDRESS][DOMAIN_NAME] 🚀 Get 2% Cashback! Complete your sign-u…" at bounding box center [784, 355] width 1568 height 710
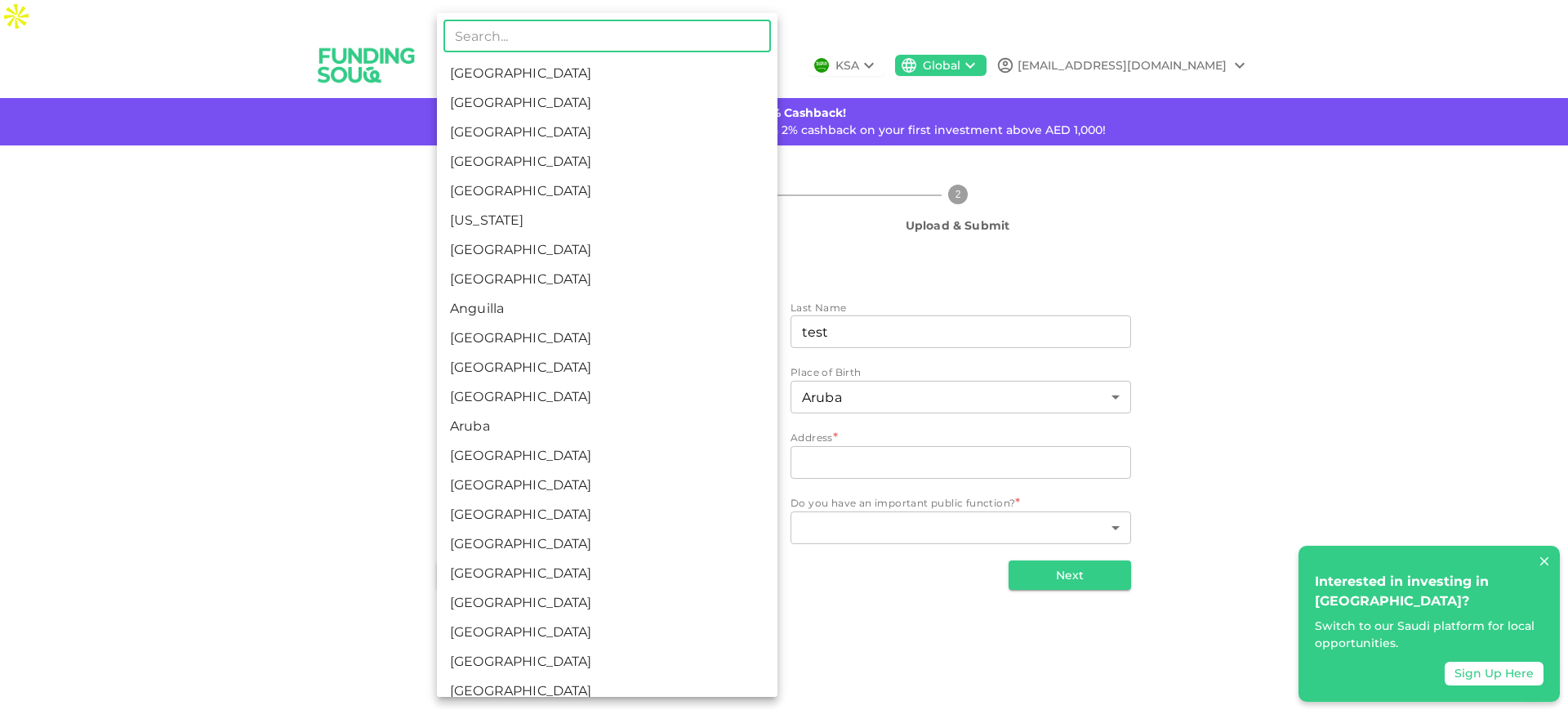
click at [632, 485] on li "[GEOGRAPHIC_DATA]" at bounding box center [607, 485] width 341 height 29
type input "15"
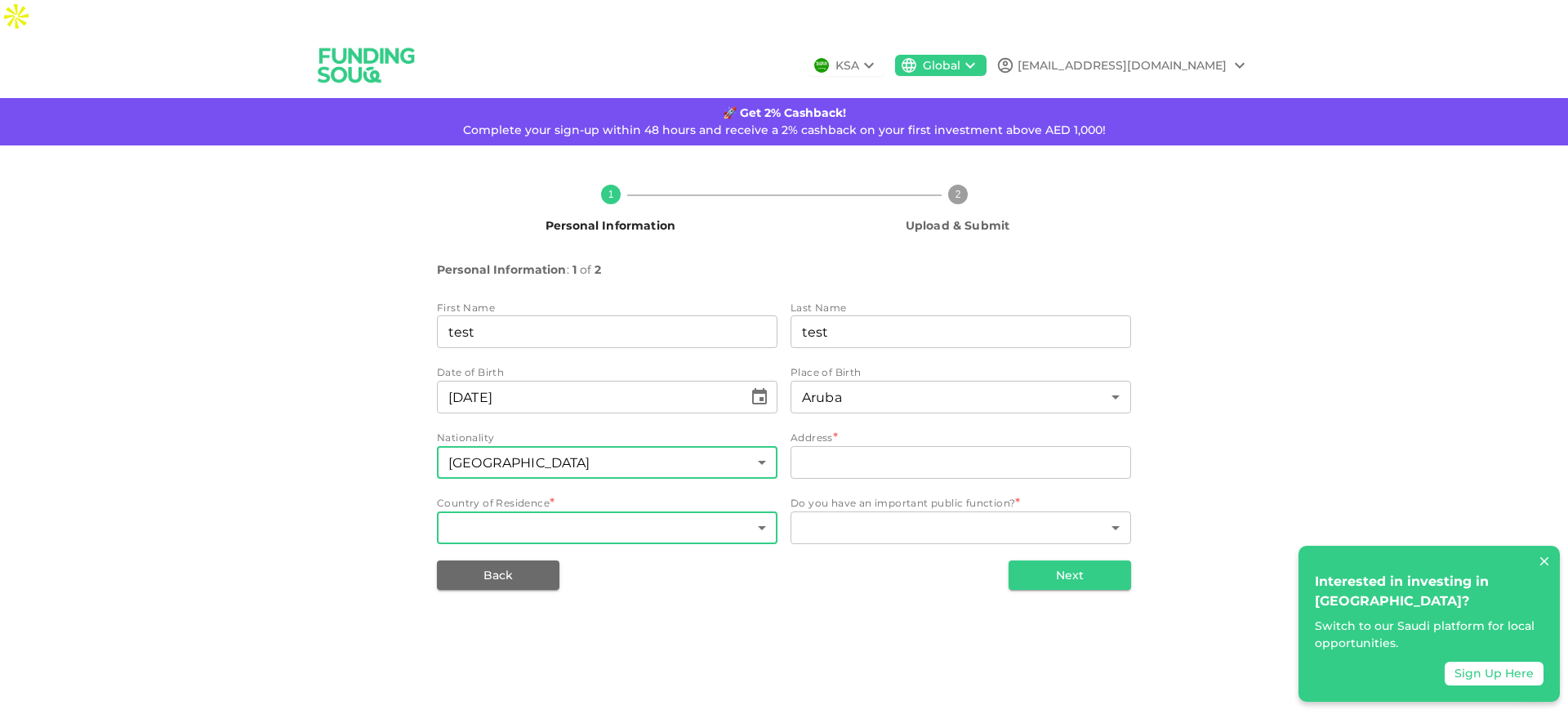
click at [622, 493] on body "KSA Global [EMAIL_ADDRESS][DOMAIN_NAME] 🚀 Get 2% Cashback! Complete your sign-u…" at bounding box center [784, 355] width 1568 height 710
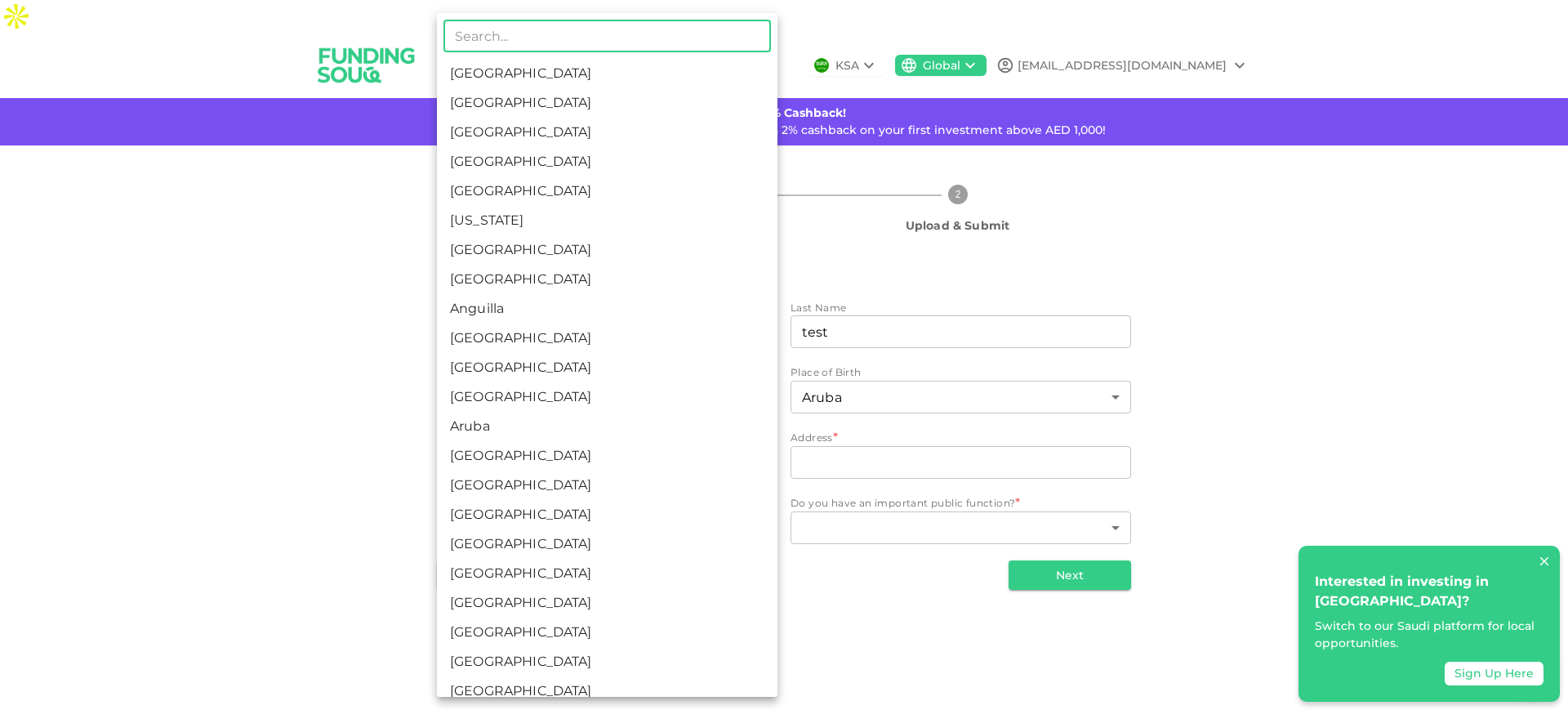
click at [689, 530] on li "[GEOGRAPHIC_DATA]" at bounding box center [607, 543] width 341 height 29
type input "17"
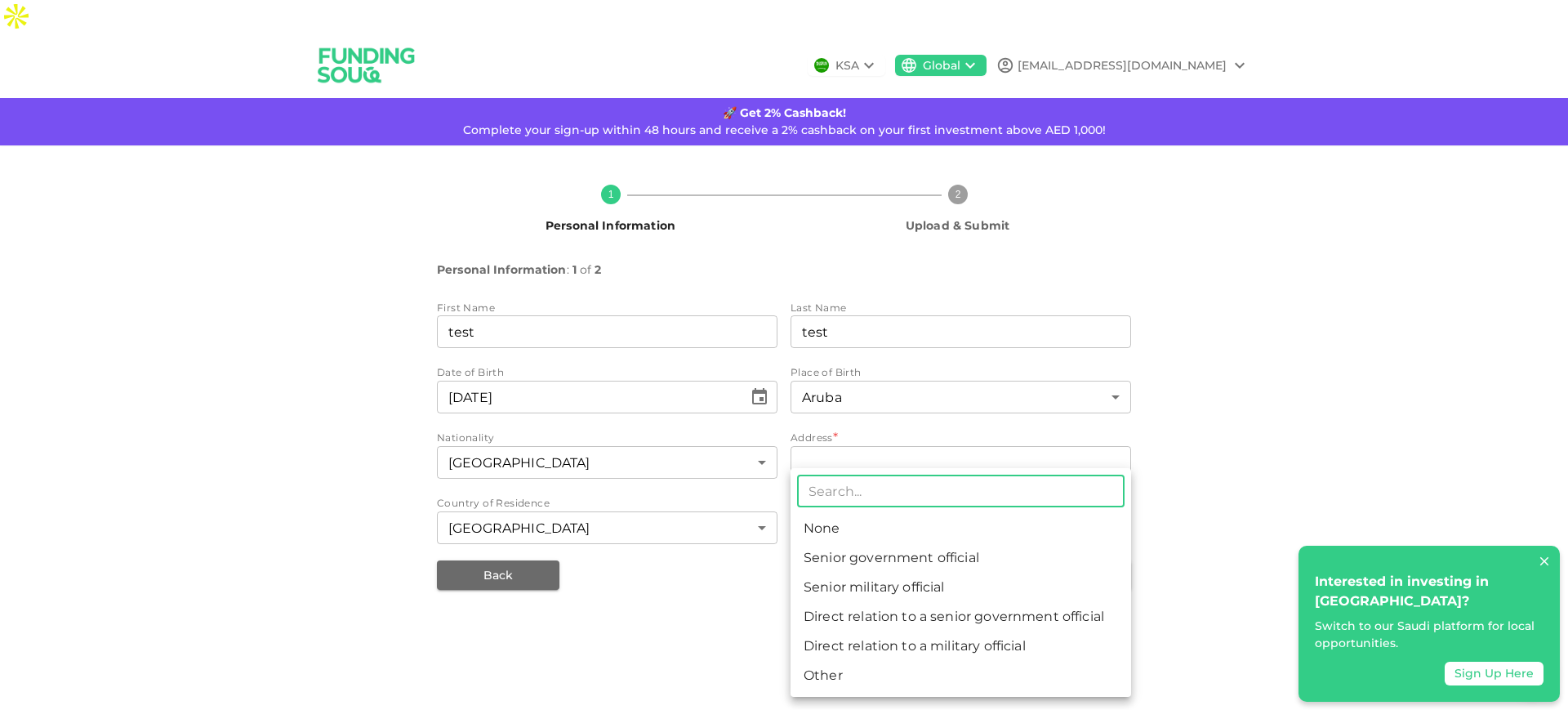
click at [984, 501] on body "KSA Global [EMAIL_ADDRESS][DOMAIN_NAME] 🚀 Get 2% Cashback! Complete your sign-u…" at bounding box center [784, 355] width 1568 height 710
click at [956, 546] on li "Senior government official" at bounding box center [961, 558] width 341 height 29
type input "2"
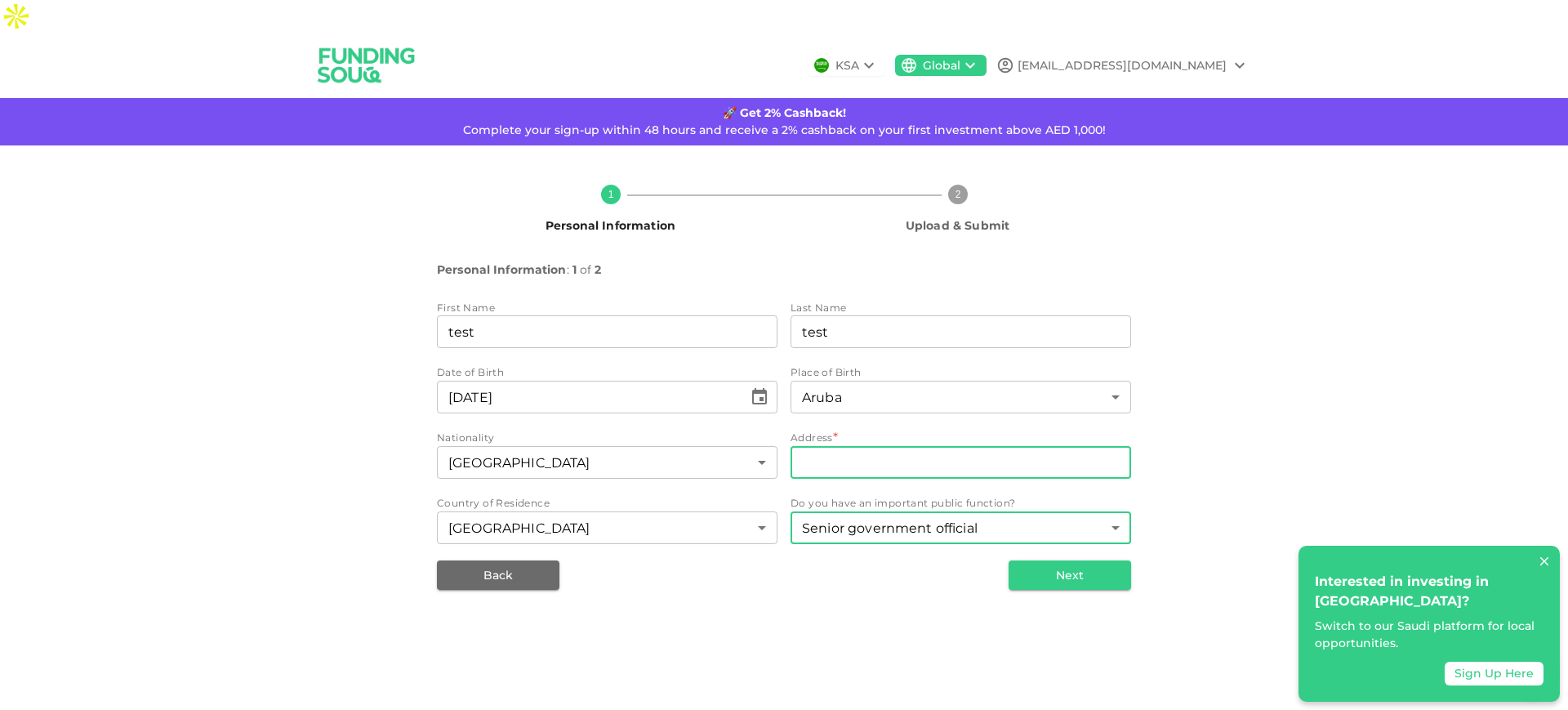
click at [907, 446] on input "address" at bounding box center [961, 462] width 341 height 33
type input "[STREET_ADDRESS]"
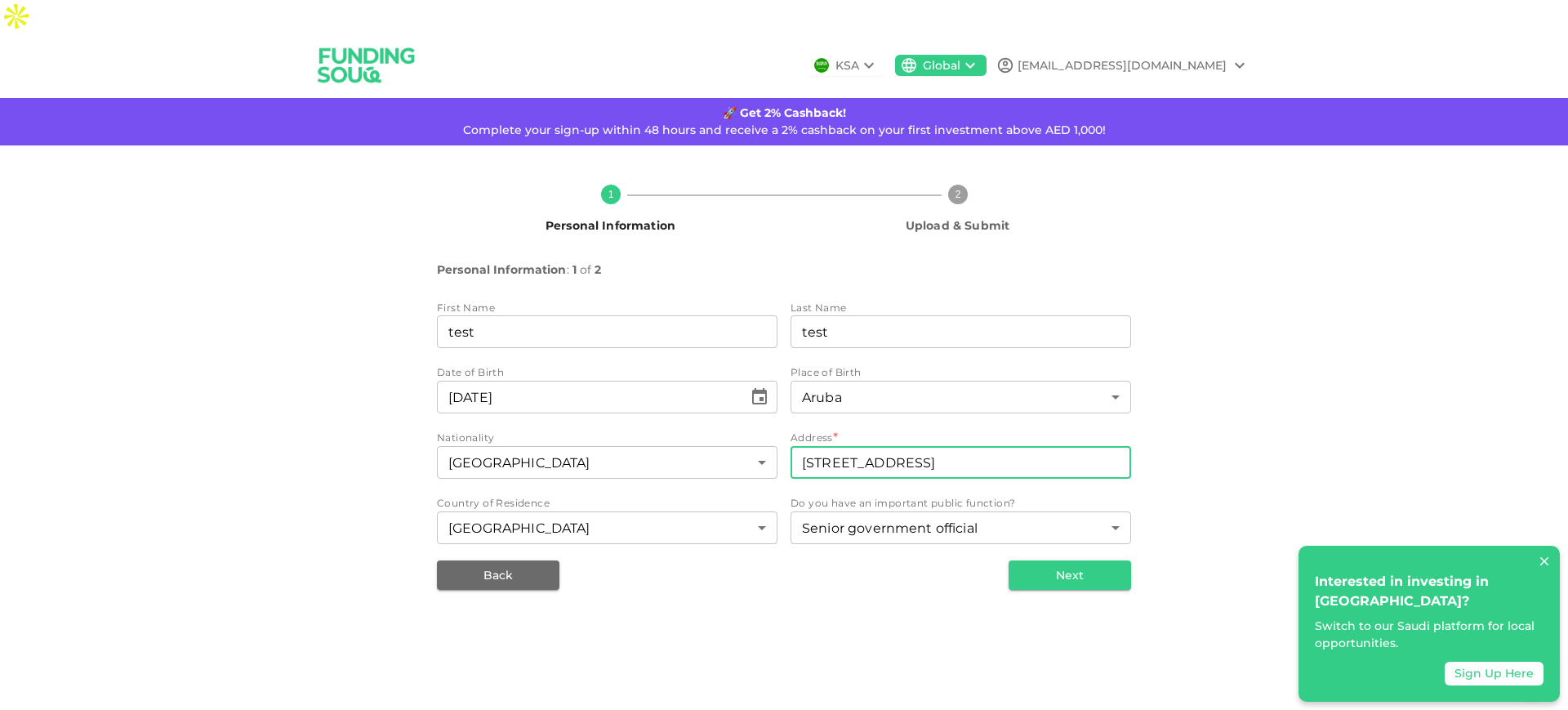
type input "15"
click at [932, 446] on input "[STREET_ADDRESS]" at bounding box center [961, 462] width 341 height 33
type input "eiei"
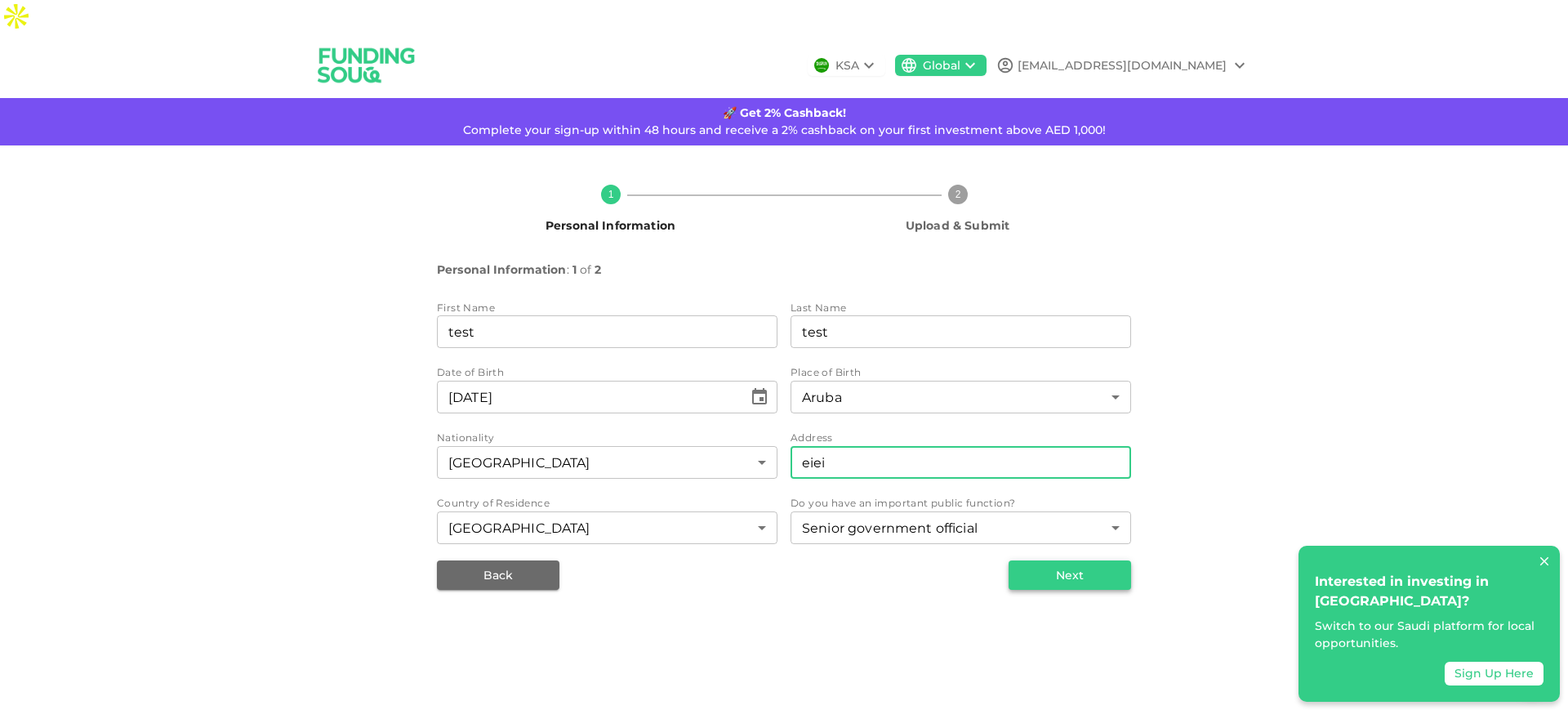
click at [1052, 560] on button "Next" at bounding box center [1070, 575] width 123 height 29
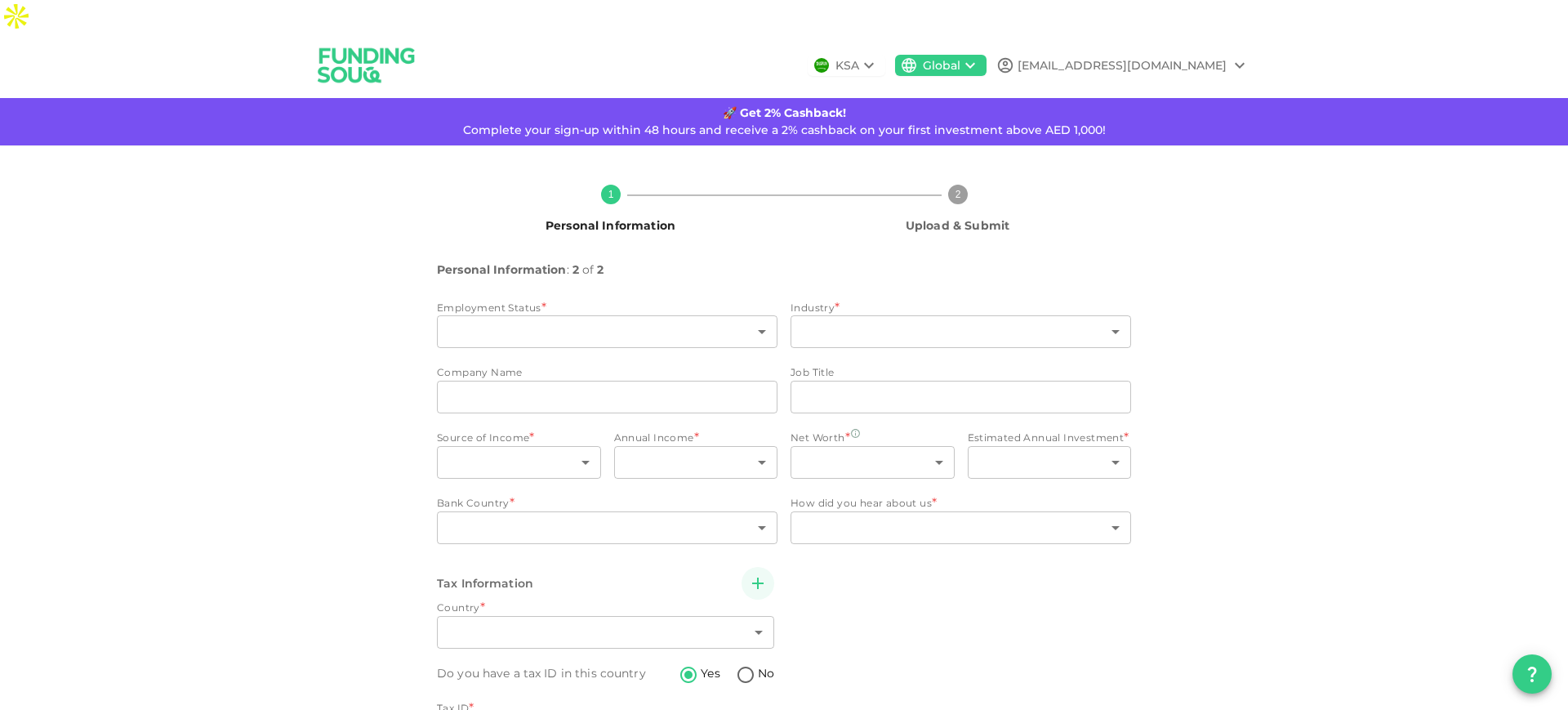
scroll to position [78, 0]
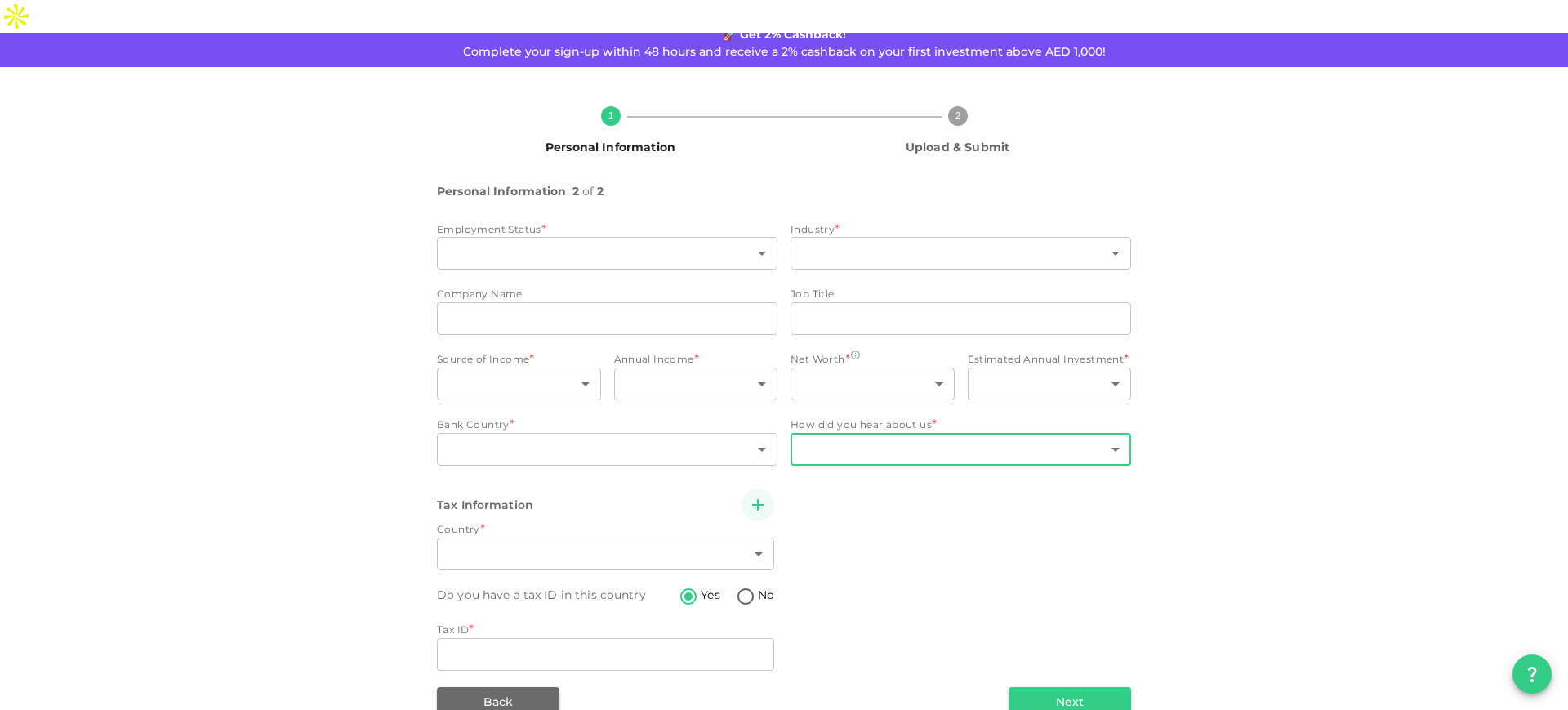
click at [839, 417] on body "KSA Global [EMAIL_ADDRESS][DOMAIN_NAME] 🚀 Get 2% Cashback! Complete your sign-u…" at bounding box center [784, 355] width 1568 height 710
